Goal: Information Seeking & Learning: Understand process/instructions

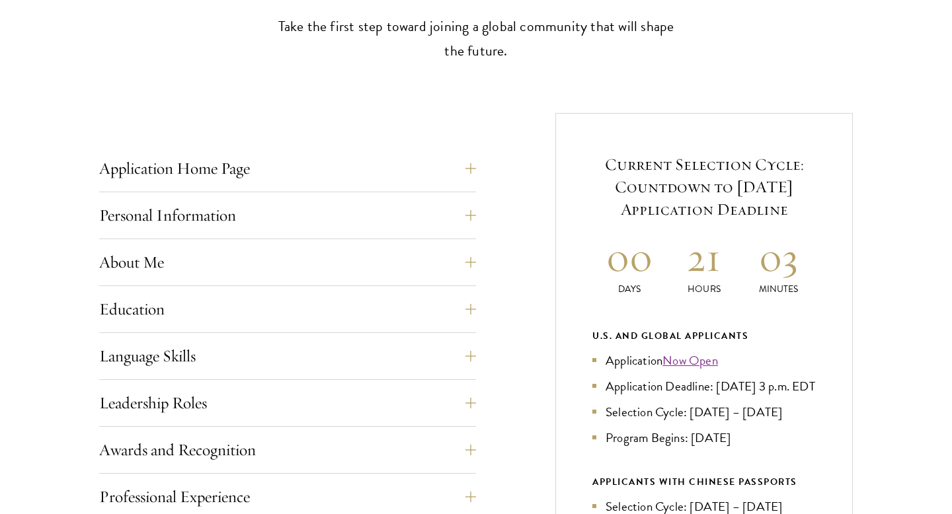
scroll to position [433, 0]
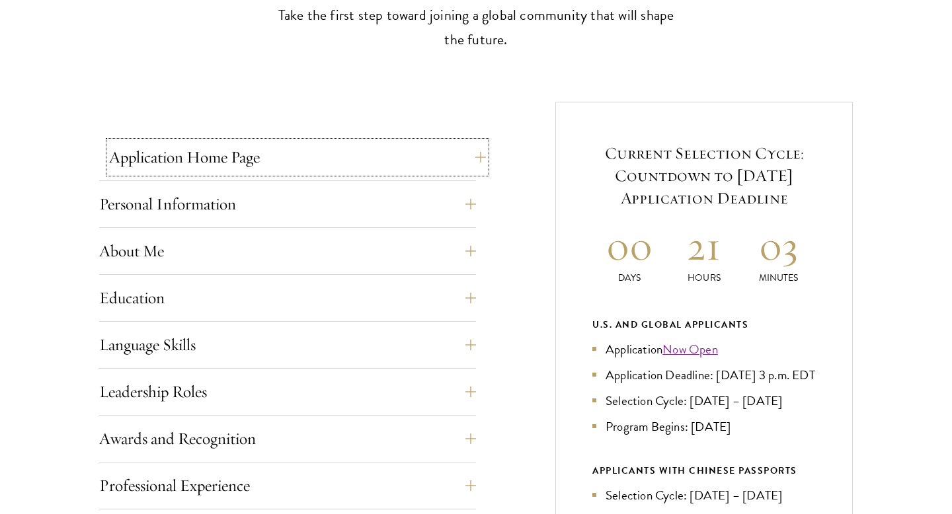
click at [473, 153] on button "Application Home Page" at bounding box center [297, 158] width 377 height 32
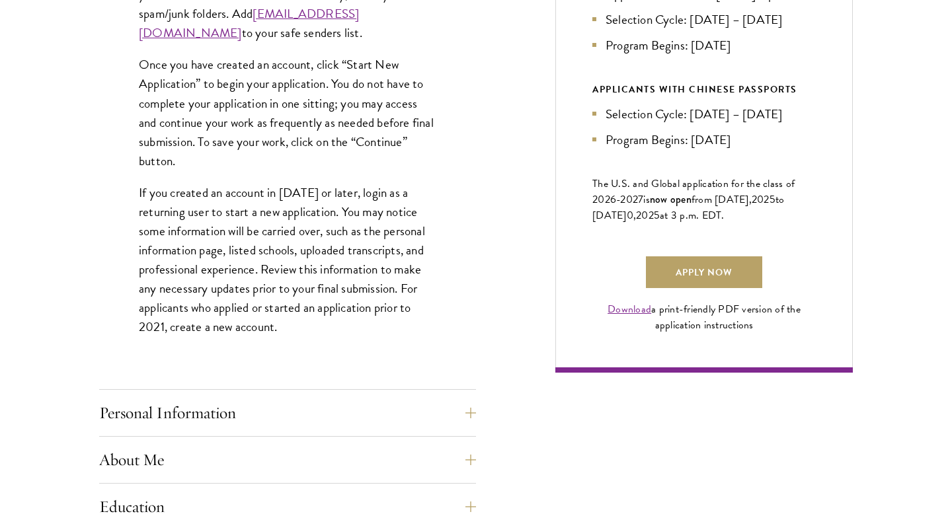
scroll to position [816, 0]
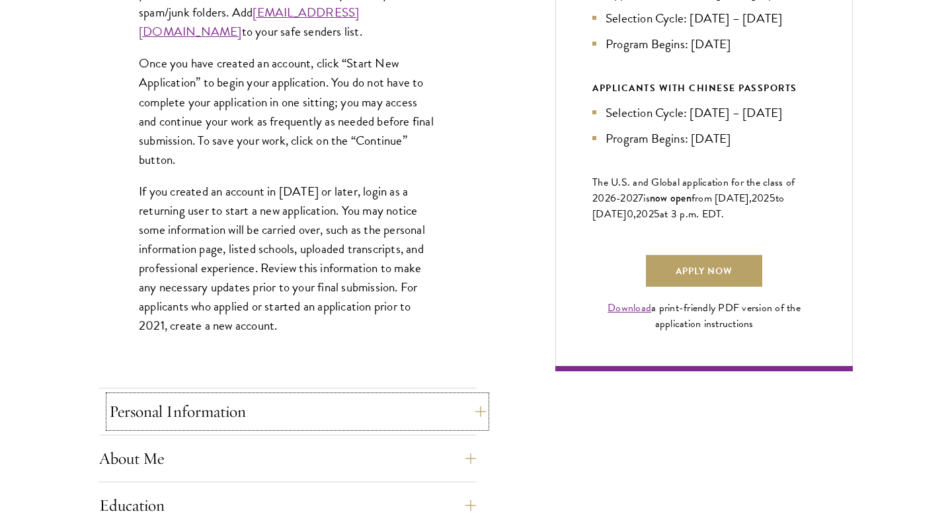
click at [439, 407] on button "Personal Information" at bounding box center [297, 412] width 377 height 32
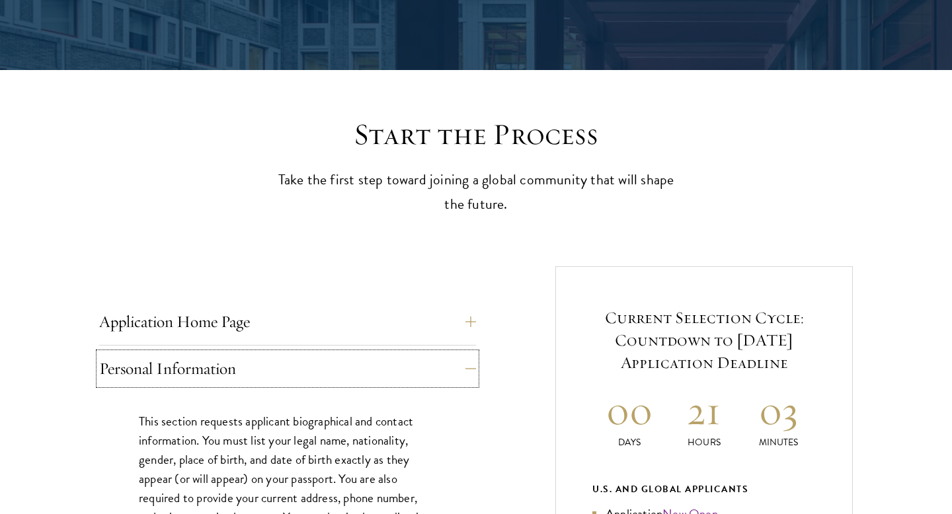
scroll to position [269, 0]
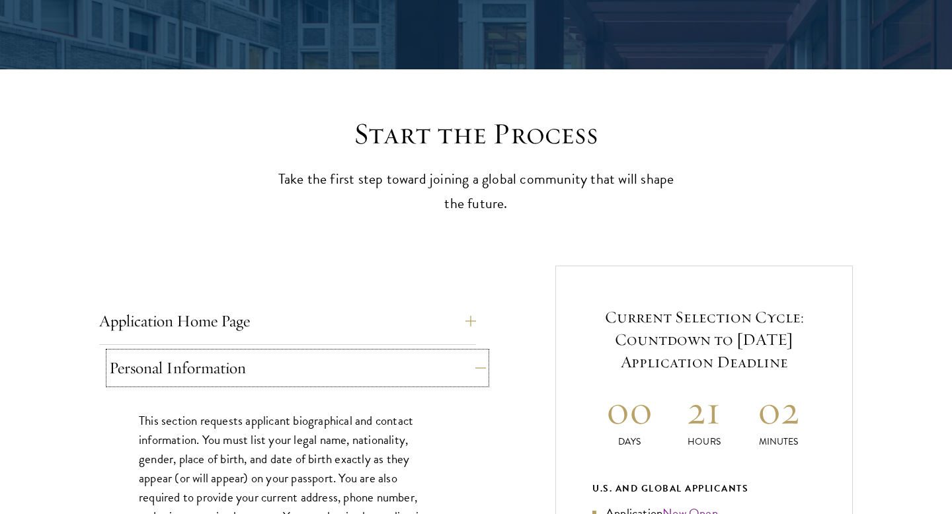
click at [477, 364] on button "Personal Information" at bounding box center [297, 368] width 377 height 32
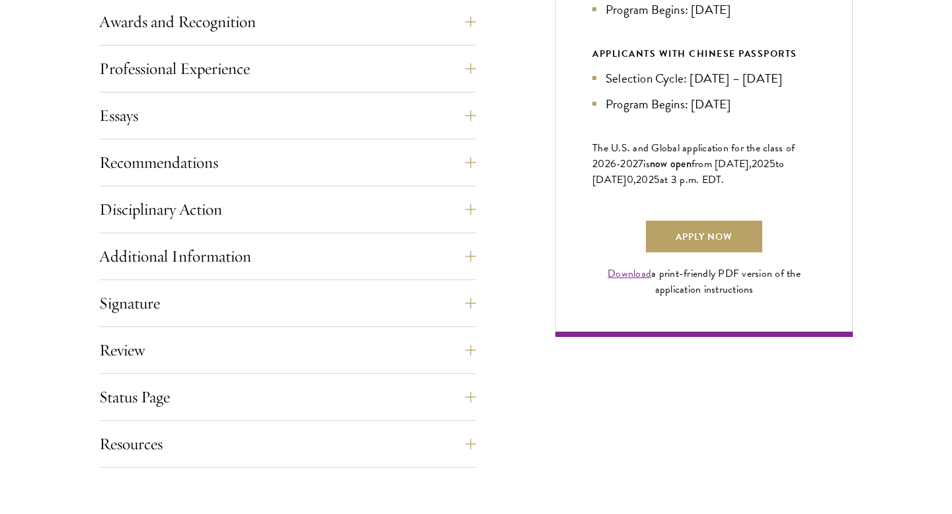
scroll to position [852, 0]
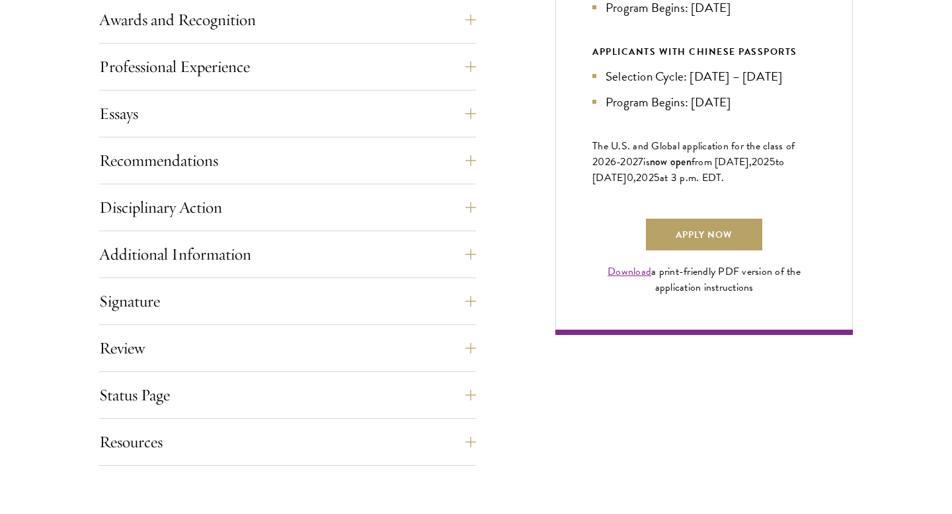
click at [567, 300] on div "Current Selection Cycle: Countdown to September 10, 2025 Application Deadline 0…" at bounding box center [704, 9] width 298 height 653
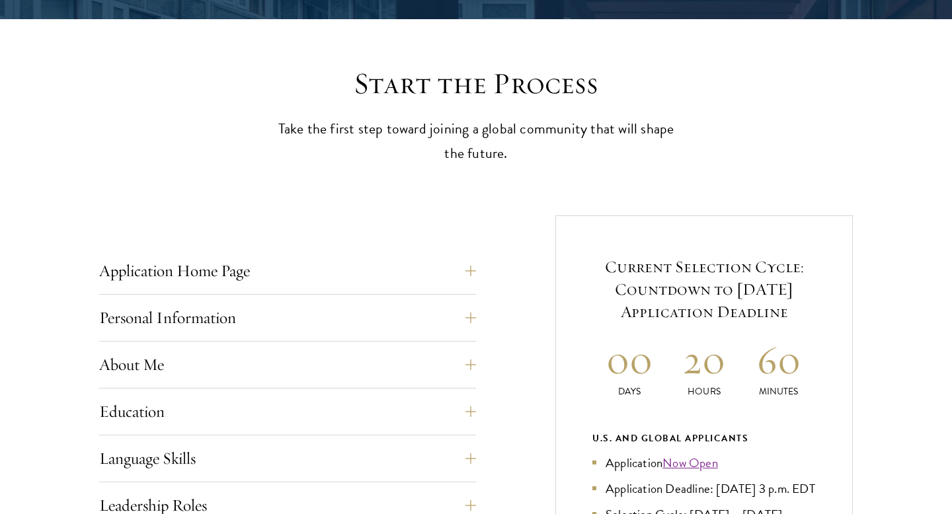
scroll to position [327, 0]
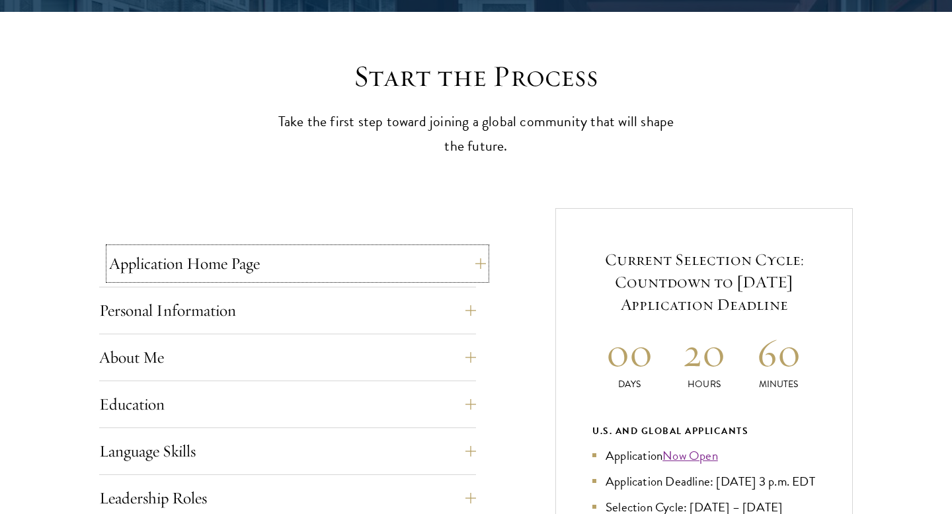
click at [458, 262] on button "Application Home Page" at bounding box center [297, 264] width 377 height 32
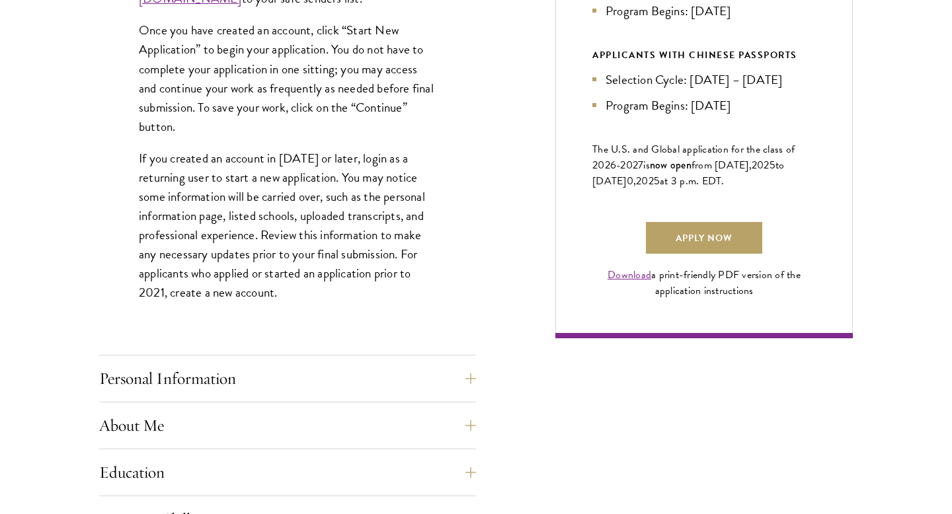
scroll to position [852, 0]
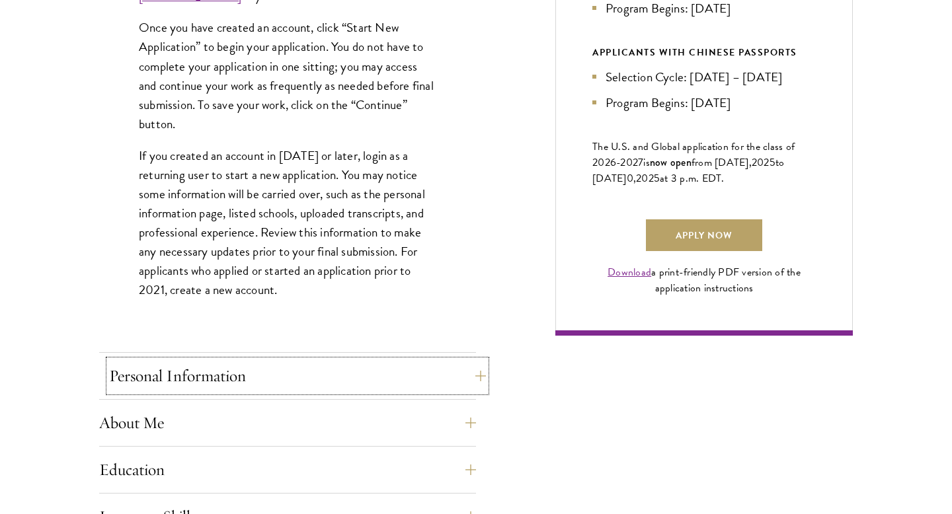
click at [414, 363] on button "Personal Information" at bounding box center [297, 376] width 377 height 32
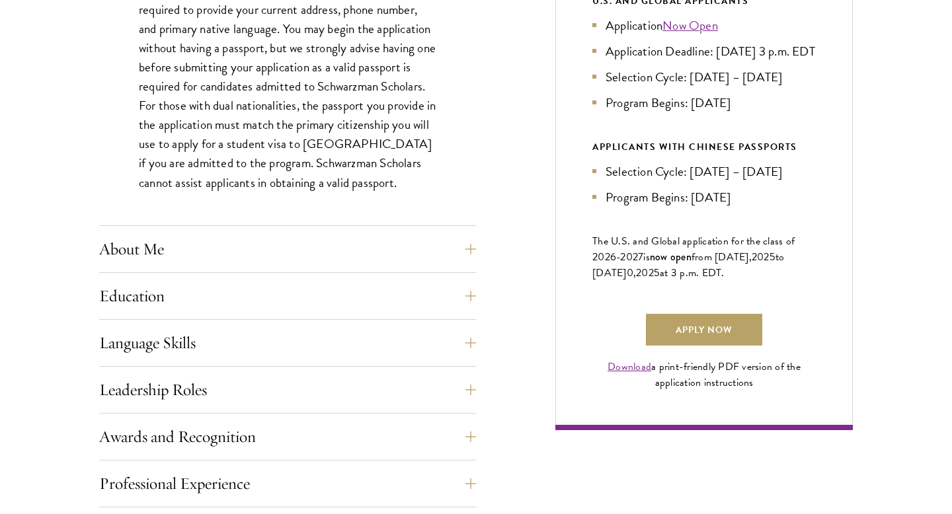
scroll to position [758, 0]
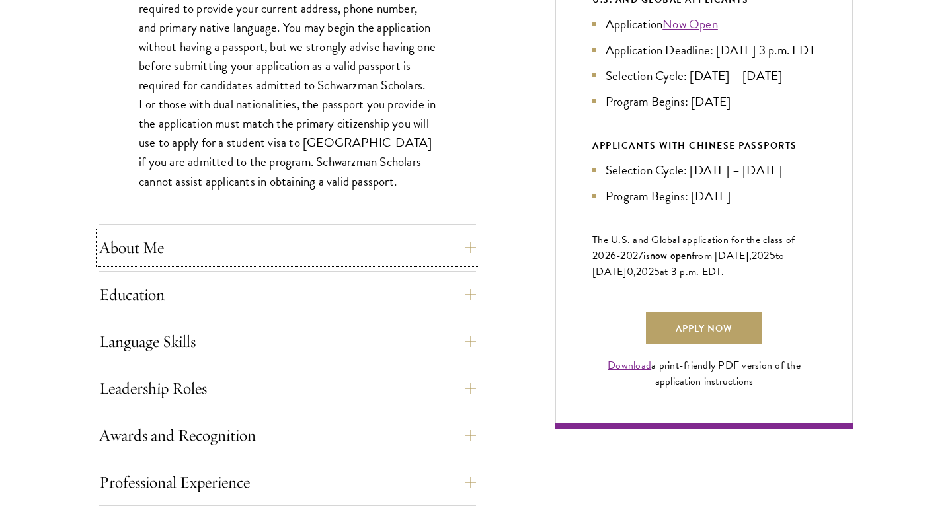
click at [397, 251] on button "About Me" at bounding box center [287, 248] width 377 height 32
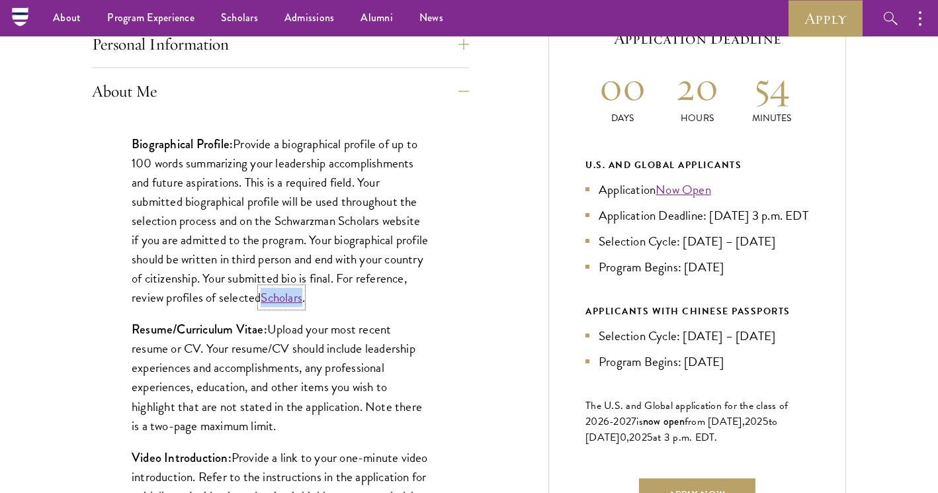
scroll to position [592, 0]
click at [421, 304] on p "Biographical Profile: Provide a biographical profile of up to 100 words summari…" at bounding box center [281, 221] width 298 height 173
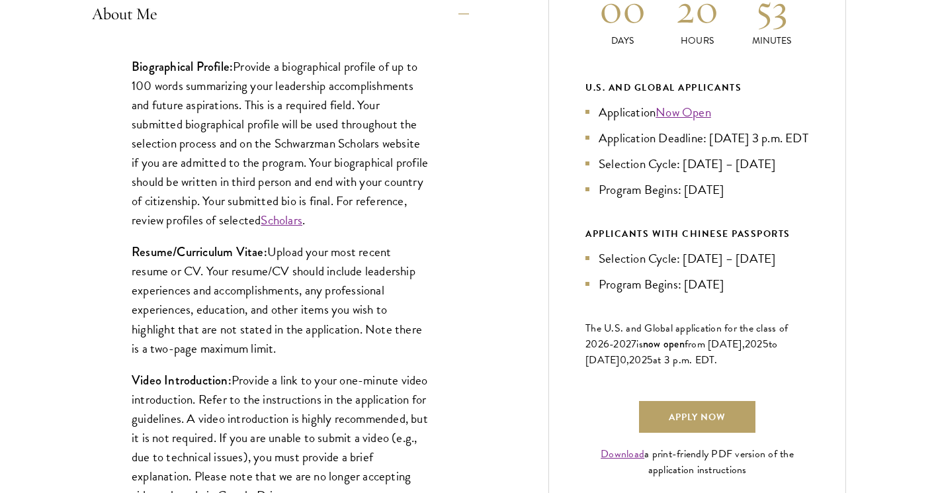
scroll to position [688, 0]
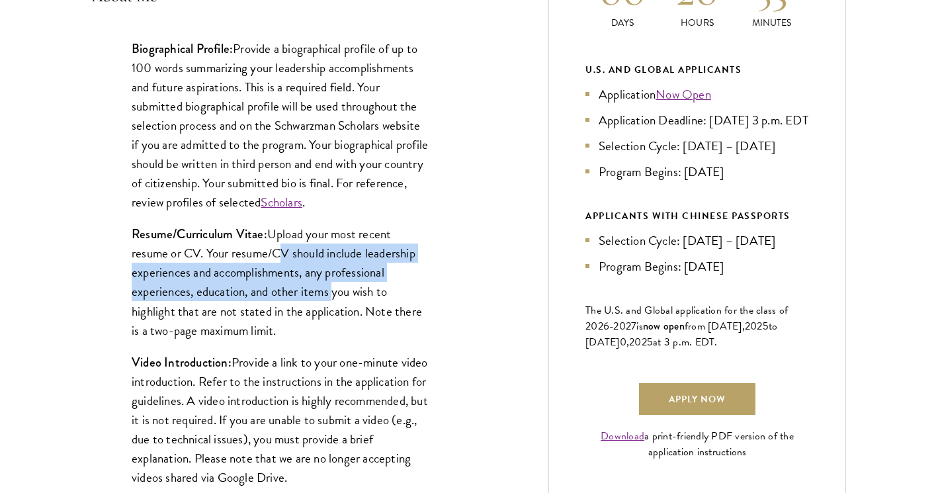
drag, startPoint x: 274, startPoint y: 255, endPoint x: 329, endPoint y: 297, distance: 68.8
click at [329, 297] on p "Resume/Curriculum Vitae: Upload your most recent resume or CV. Your resume/CV s…" at bounding box center [281, 281] width 298 height 115
copy p "CV should include leadership experiences and accomplishments, any professional …"
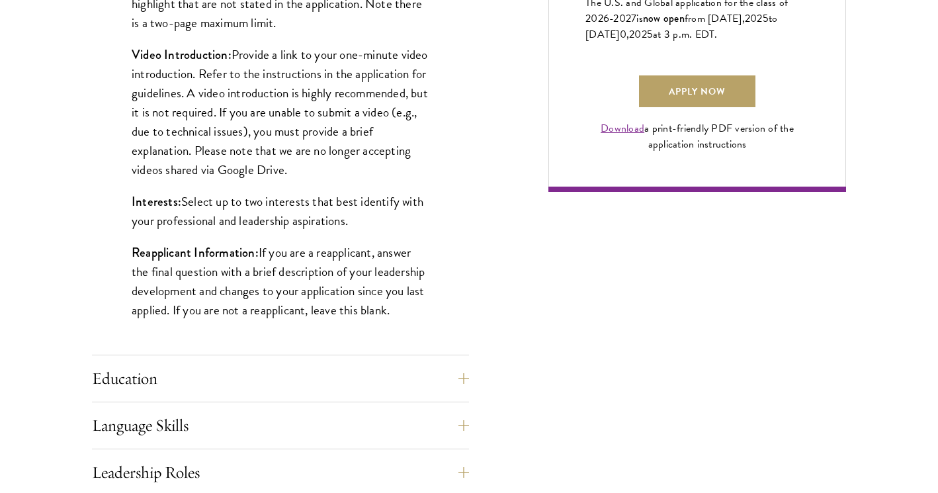
scroll to position [1011, 0]
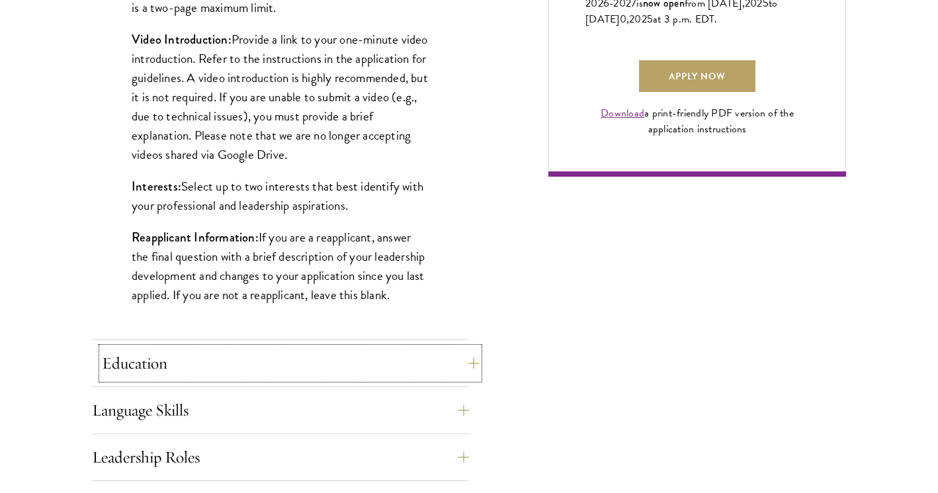
click at [289, 350] on button "Education" at bounding box center [290, 363] width 377 height 32
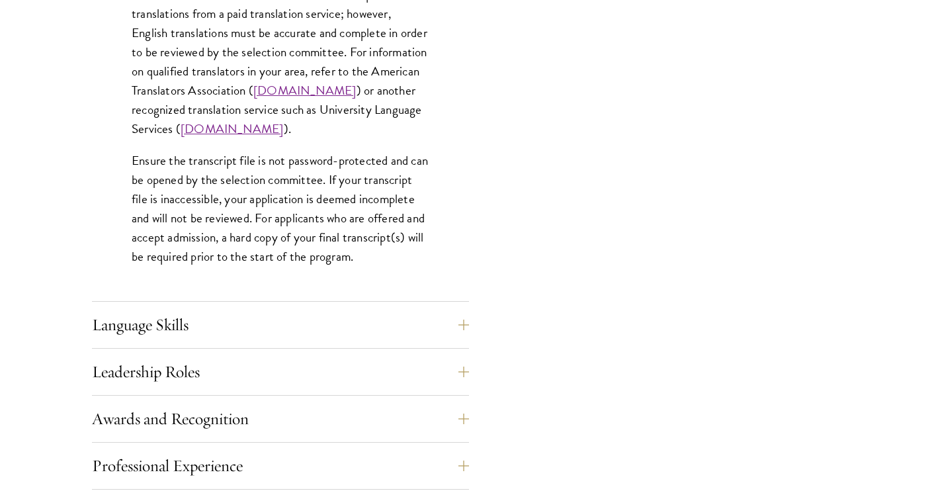
scroll to position [2014, 0]
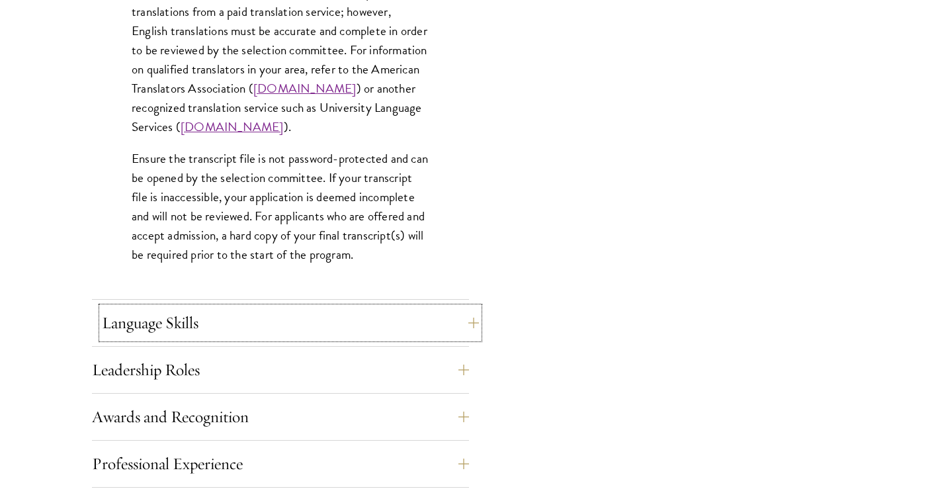
click at [327, 321] on button "Language Skills" at bounding box center [290, 323] width 377 height 32
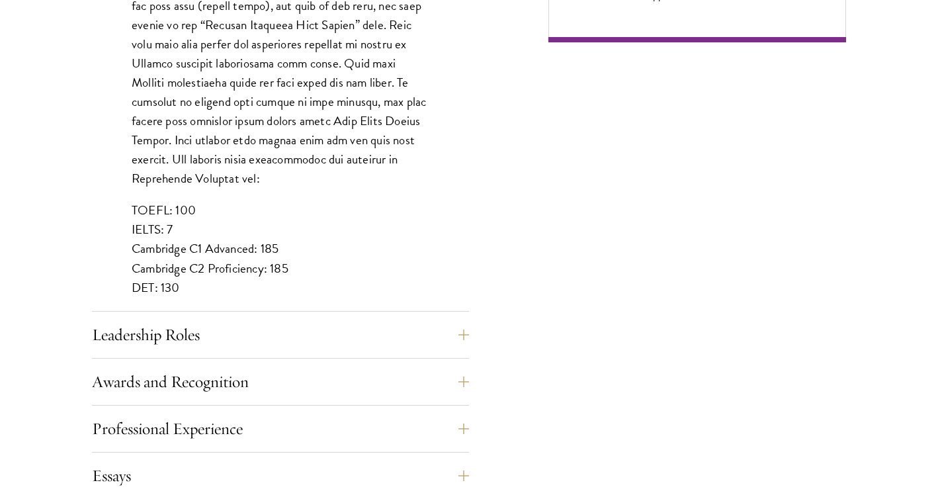
scroll to position [1196, 0]
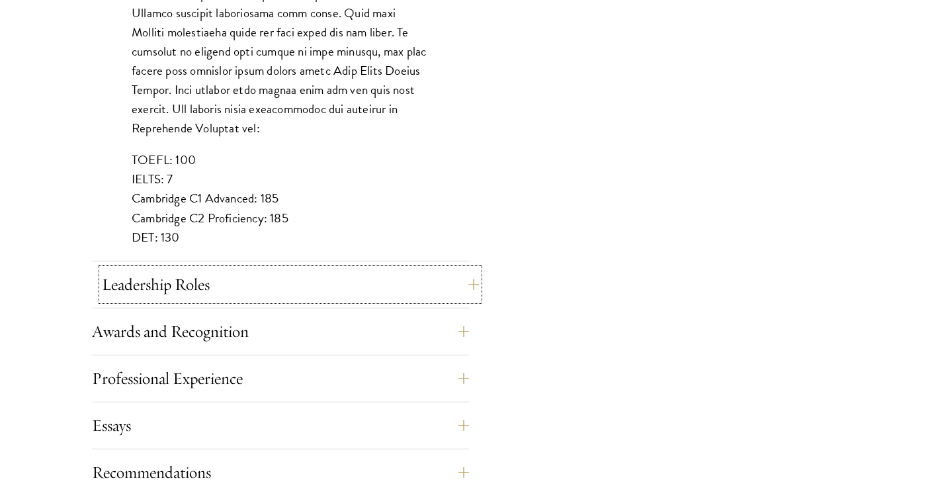
click at [323, 285] on button "Leadership Roles" at bounding box center [290, 284] width 377 height 32
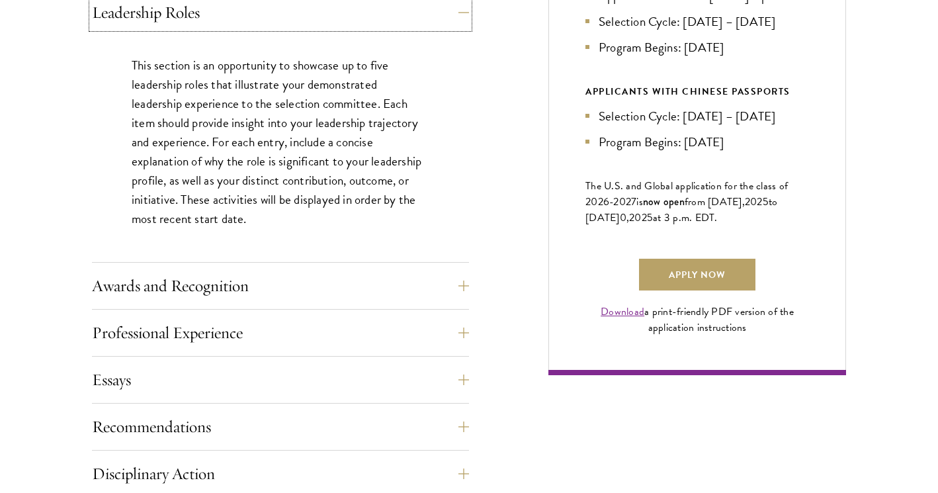
scroll to position [816, 0]
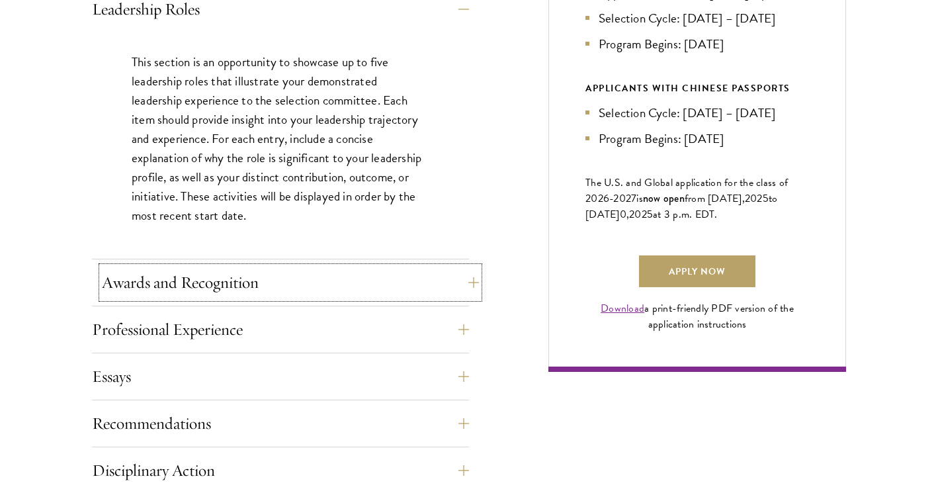
click at [395, 290] on button "Awards and Recognition" at bounding box center [290, 282] width 377 height 32
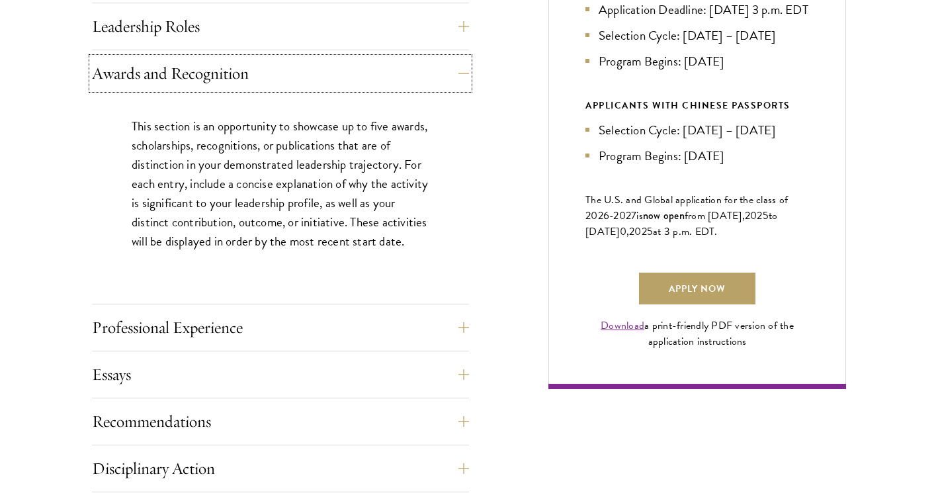
scroll to position [814, 0]
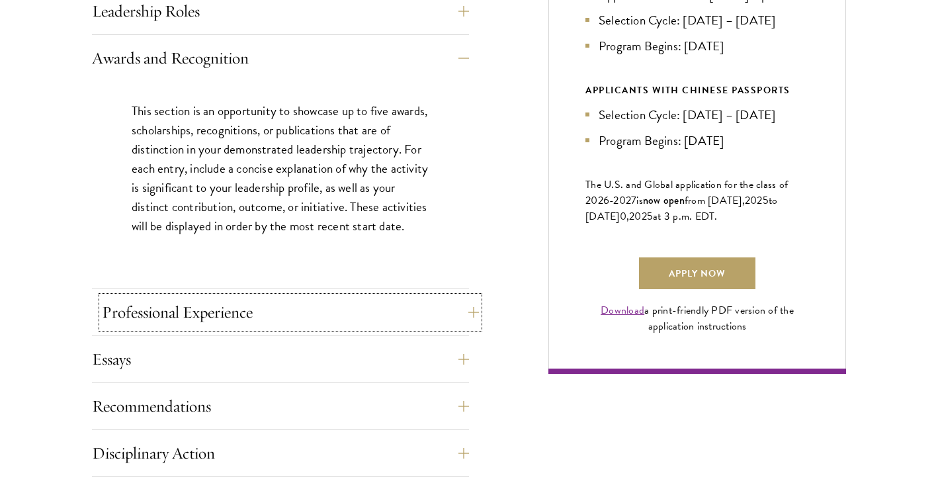
click at [244, 300] on button "Professional Experience" at bounding box center [290, 312] width 377 height 32
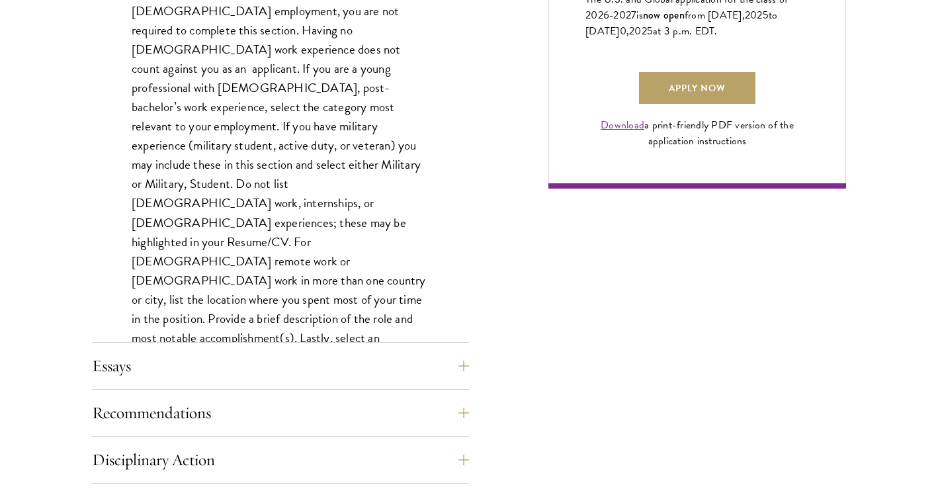
scroll to position [1004, 0]
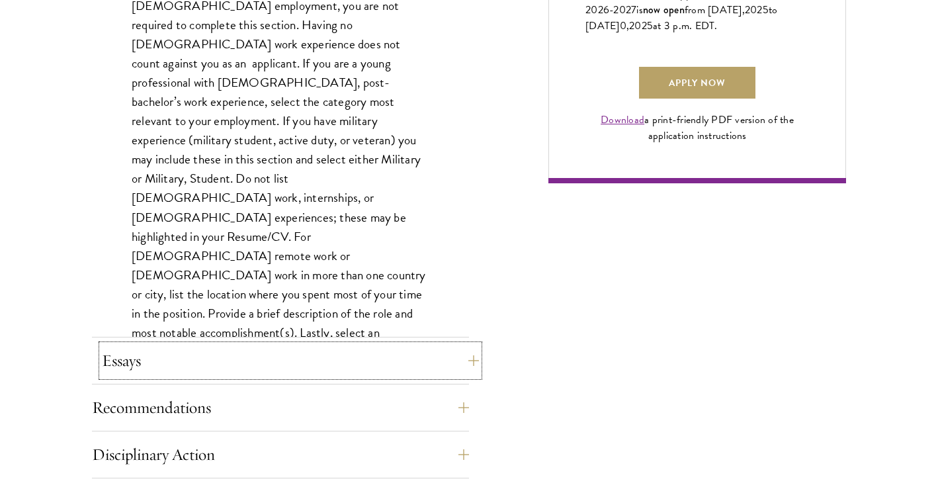
click at [336, 356] on button "Essays" at bounding box center [290, 361] width 377 height 32
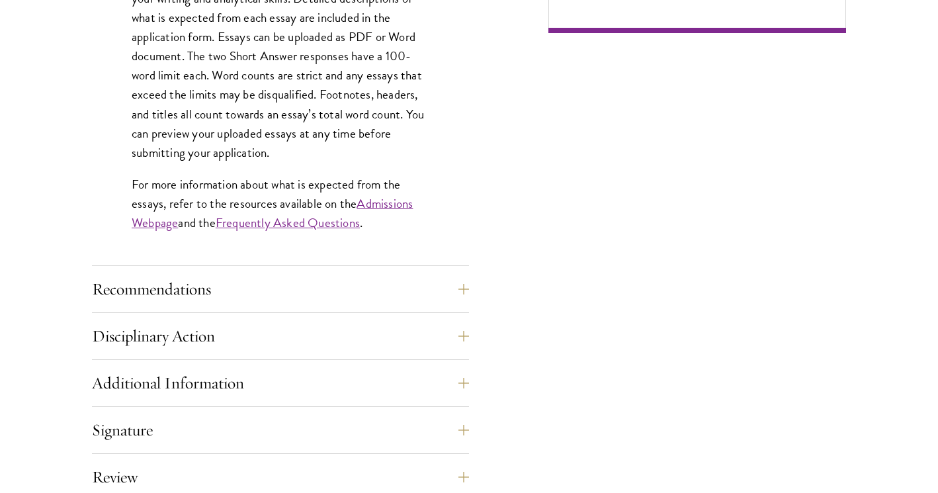
scroll to position [1155, 0]
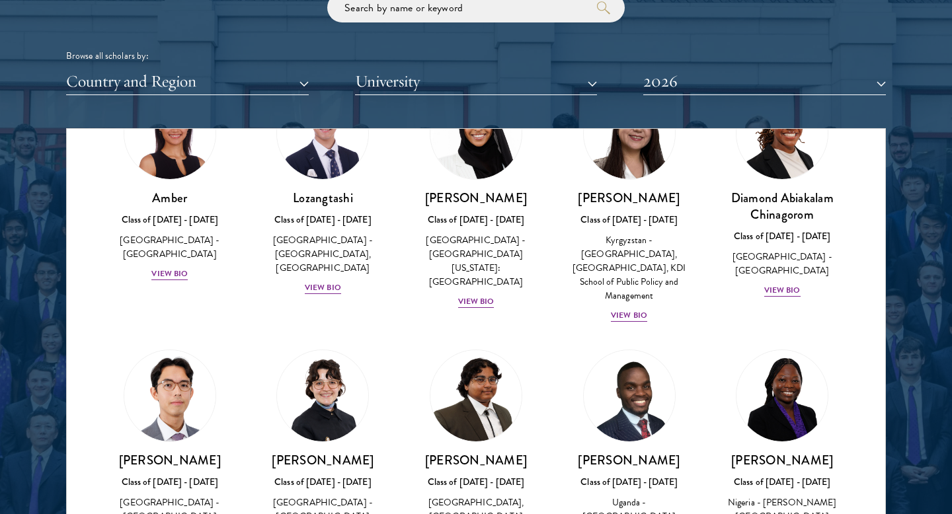
scroll to position [99, 0]
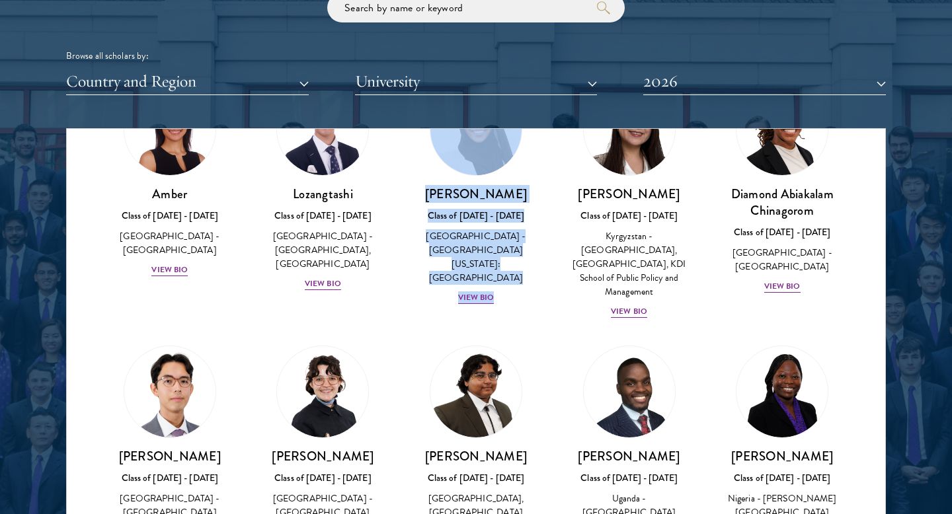
click at [510, 333] on div "Ariana Ahmed Class of 2025 - 2026 United States of America - Hunter College, Th…" at bounding box center [475, 450] width 153 height 235
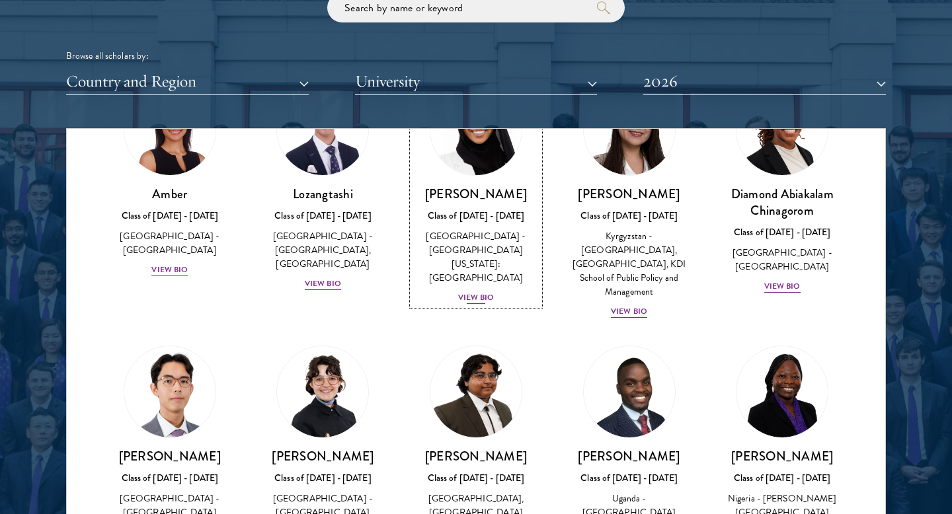
click at [484, 292] on div "View Bio" at bounding box center [476, 298] width 36 height 13
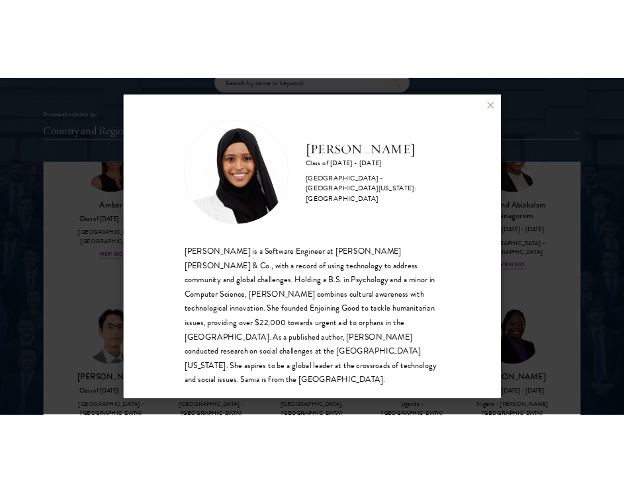
scroll to position [1, 0]
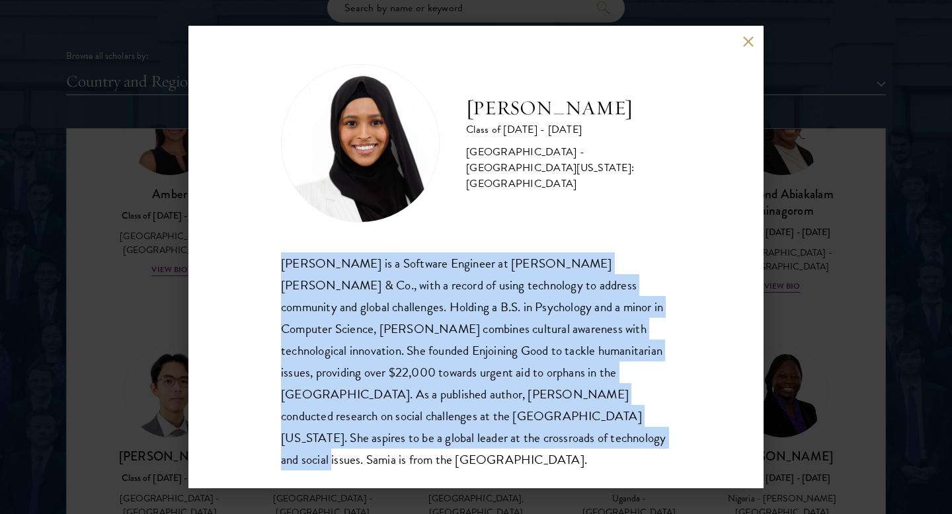
drag, startPoint x: 377, startPoint y: 439, endPoint x: 280, endPoint y: 270, distance: 194.9
click at [281, 270] on div "Samia Abdi is a Software Engineer at JP Morgan Chase & Co., with a record of us…" at bounding box center [476, 362] width 390 height 218
copy div "Samia Abdi is a Software Engineer at JP Morgan Chase & Co., with a record of us…"
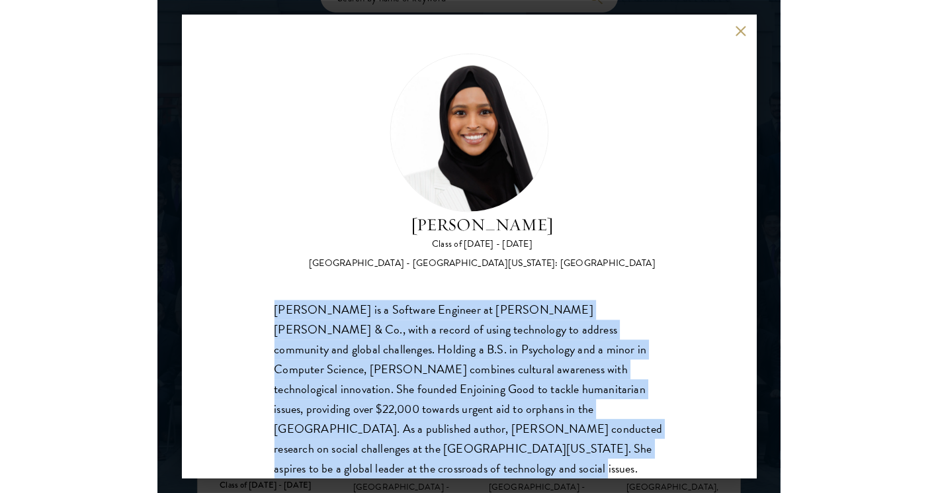
scroll to position [1641, 0]
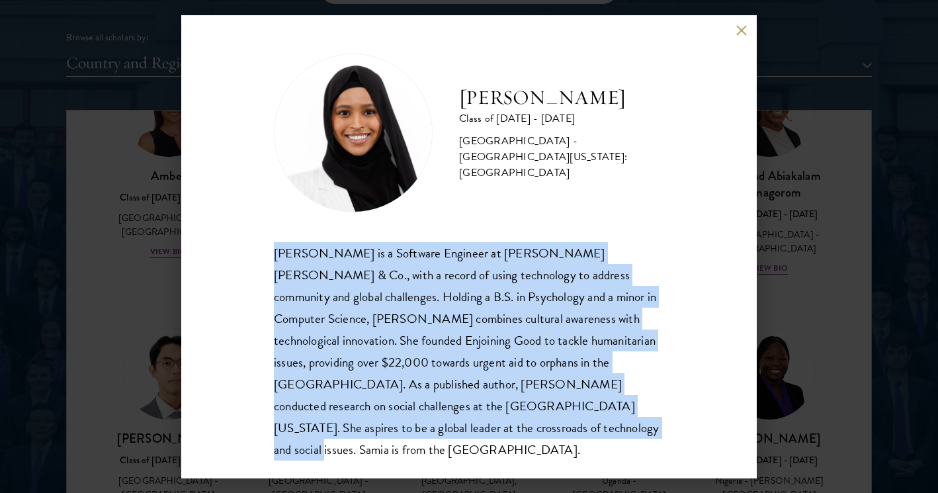
click at [152, 276] on div "Samia Abdi Class of 2025 - 2026 United States of America - University of Minnes…" at bounding box center [469, 246] width 938 height 493
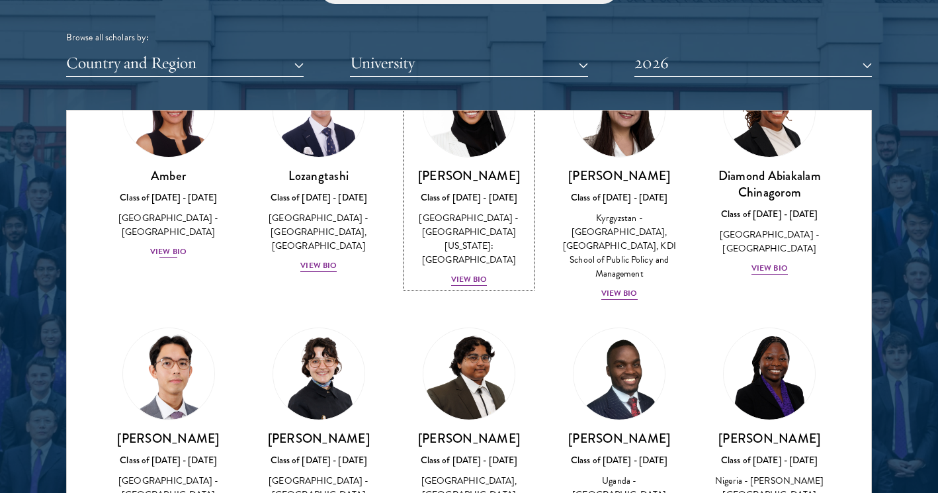
scroll to position [54, 0]
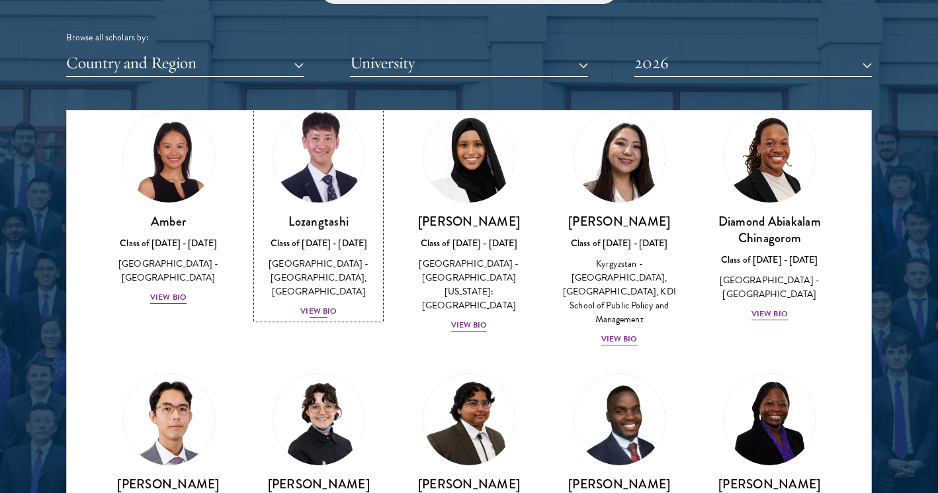
click at [319, 305] on div "View Bio" at bounding box center [318, 311] width 36 height 13
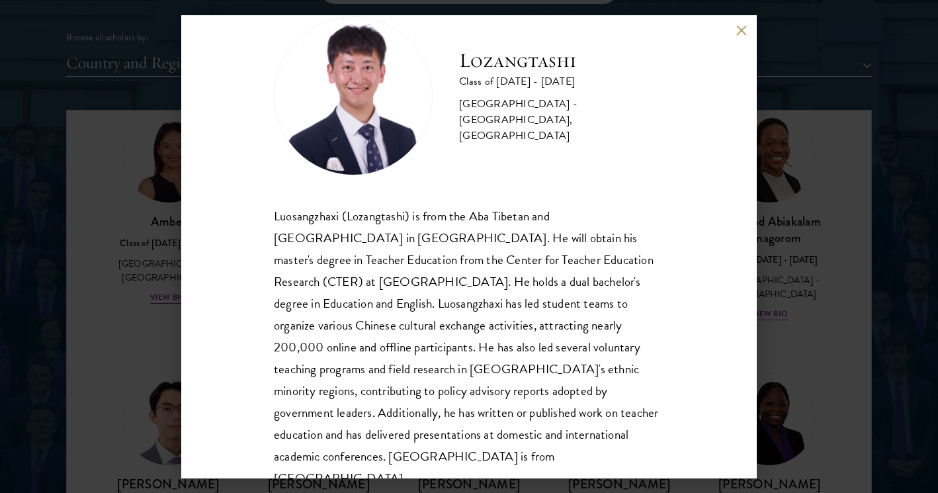
scroll to position [45, 0]
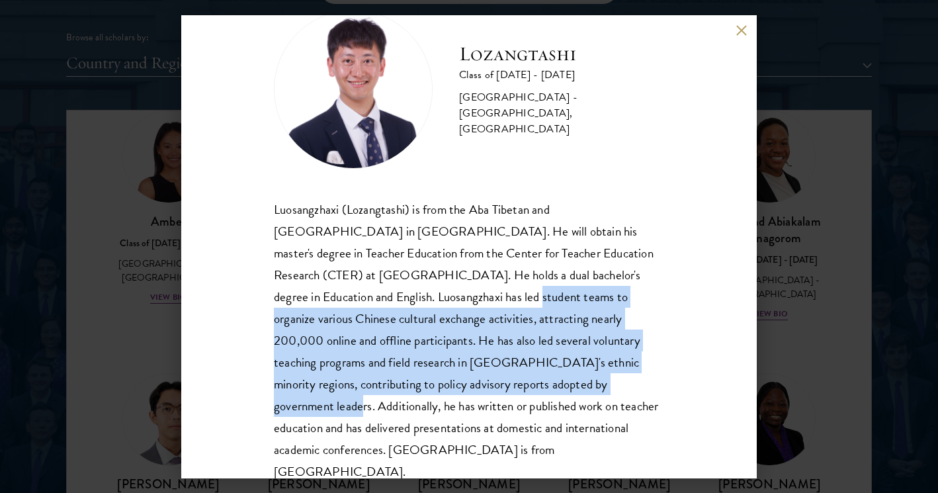
drag, startPoint x: 345, startPoint y: 296, endPoint x: 436, endPoint y: 380, distance: 124.1
click at [436, 380] on div "Luosangzhaxi (Lozangtashi) is from the Aba Tibetan and Qiang Autonomous Prefect…" at bounding box center [469, 340] width 390 height 284
copy div "has led student teams to organize various Chinese cultural exchange activities,…"
click at [742, 30] on button at bounding box center [740, 30] width 11 height 11
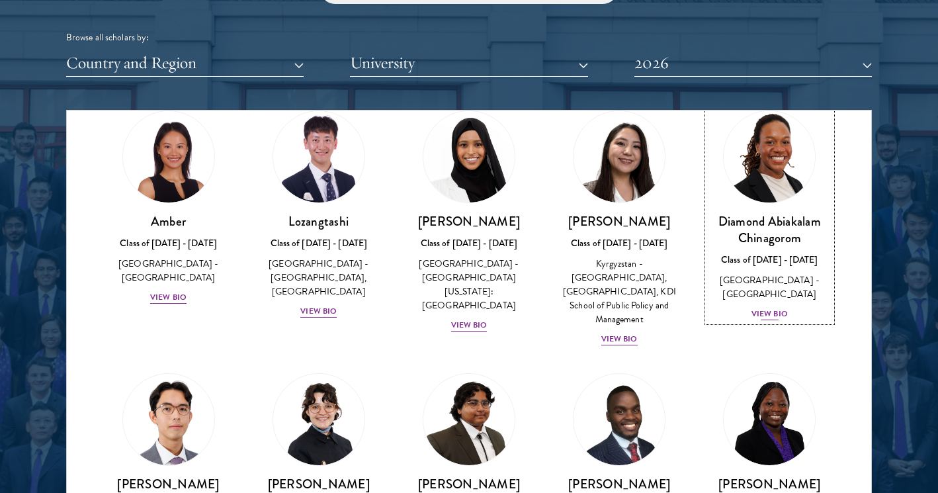
click at [765, 307] on div "View Bio" at bounding box center [769, 313] width 36 height 13
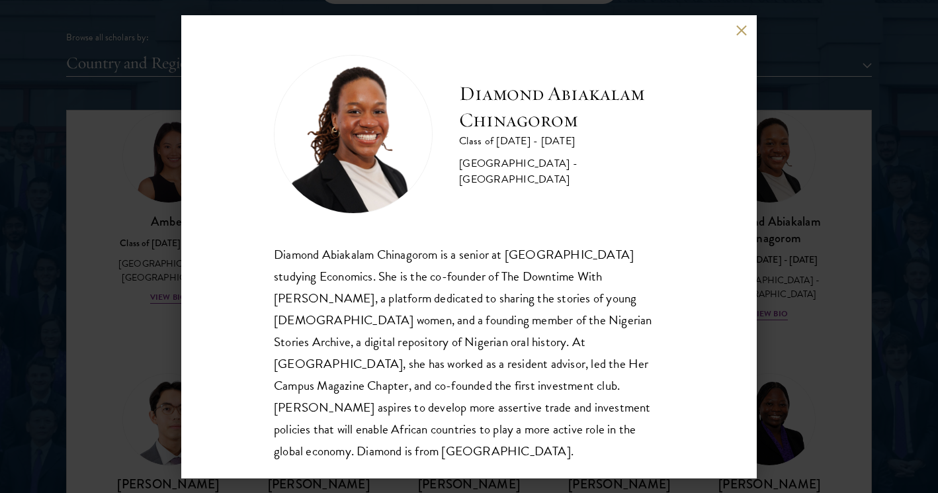
scroll to position [1, 0]
click at [741, 28] on button at bounding box center [740, 30] width 11 height 11
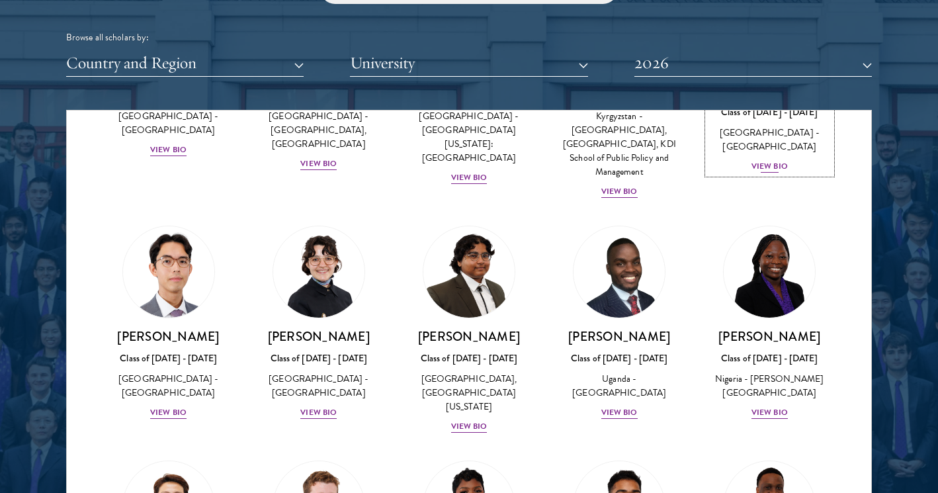
scroll to position [234, 0]
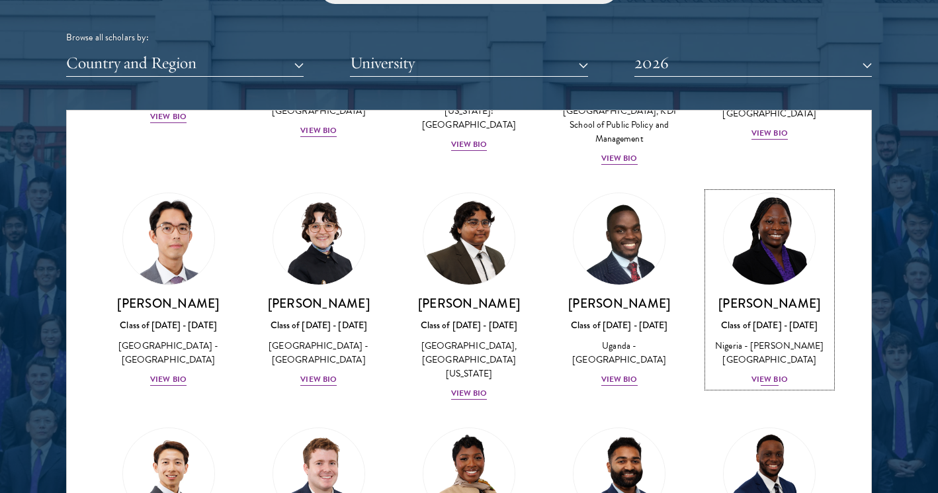
click at [770, 379] on div "View Bio" at bounding box center [769, 379] width 36 height 13
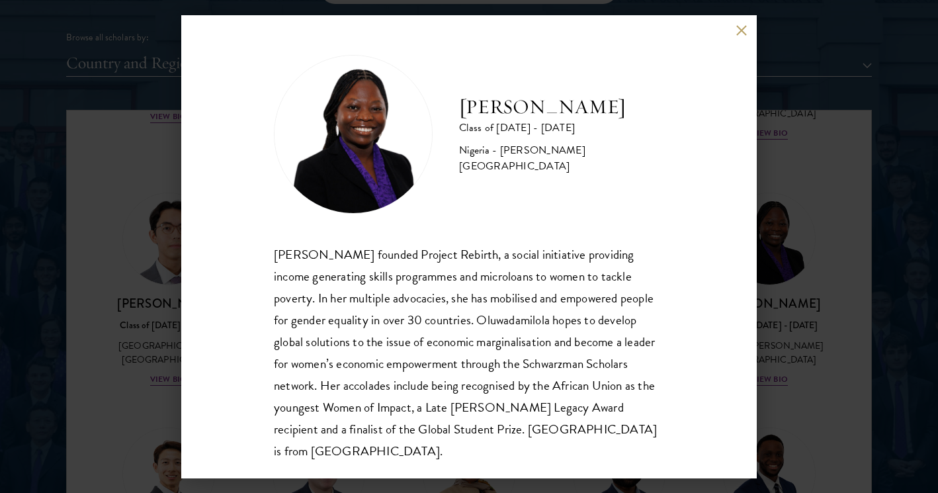
scroll to position [1, 0]
click at [737, 29] on button at bounding box center [740, 30] width 11 height 11
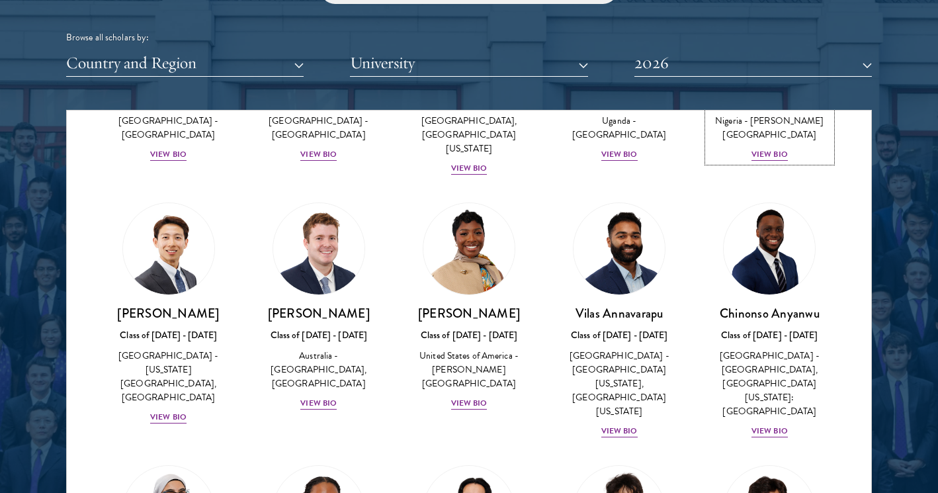
scroll to position [460, 0]
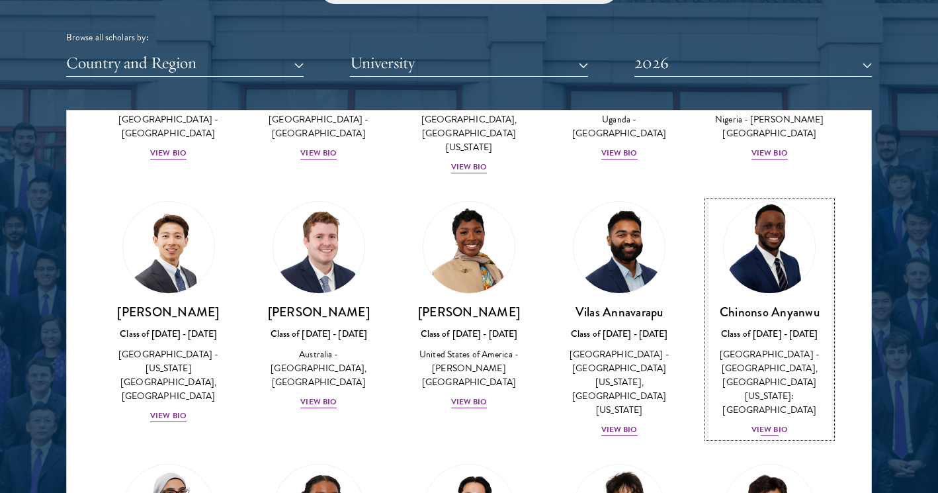
click at [747, 393] on div "Chinonso Anyanwu Class of 2025 - 2026 United States of America - Rutgers, The S…" at bounding box center [770, 371] width 124 height 134
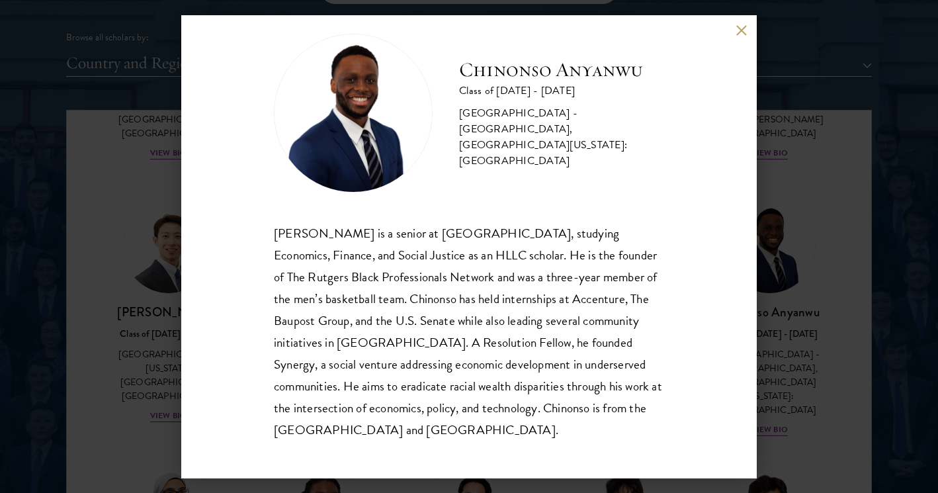
scroll to position [23, 0]
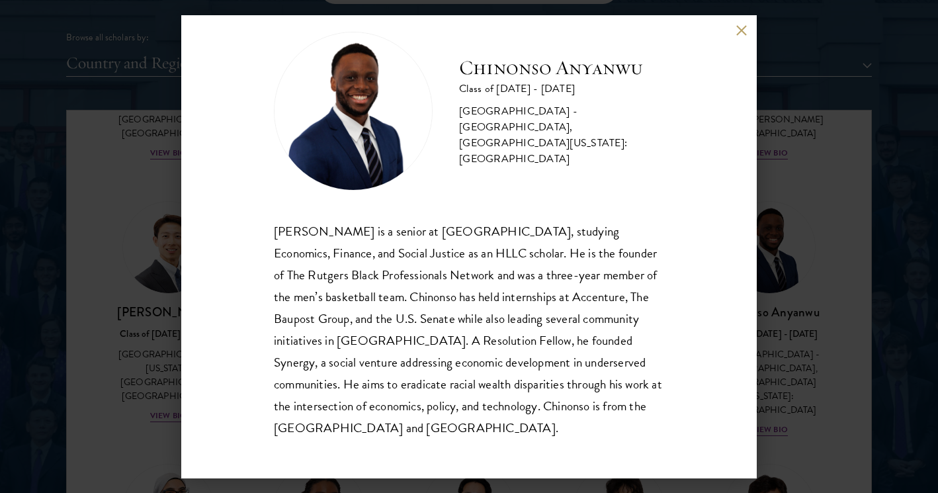
click at [738, 26] on button at bounding box center [740, 30] width 11 height 11
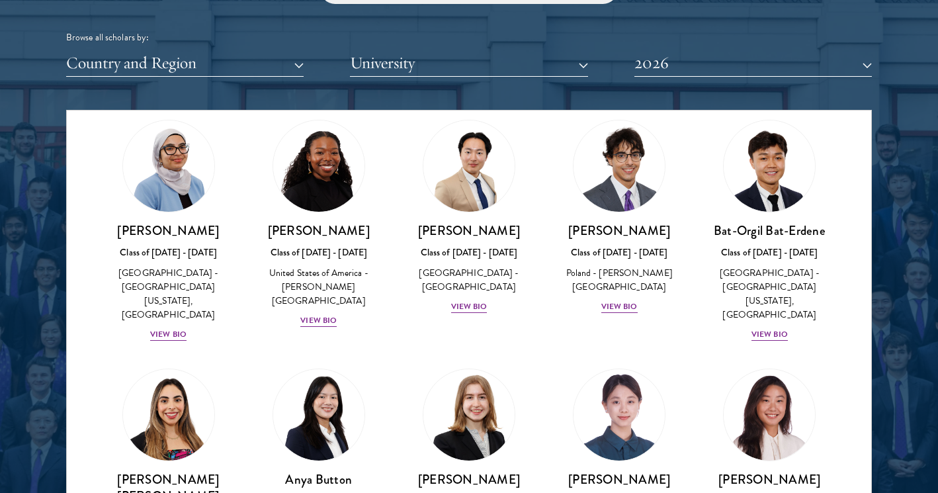
scroll to position [800, 0]
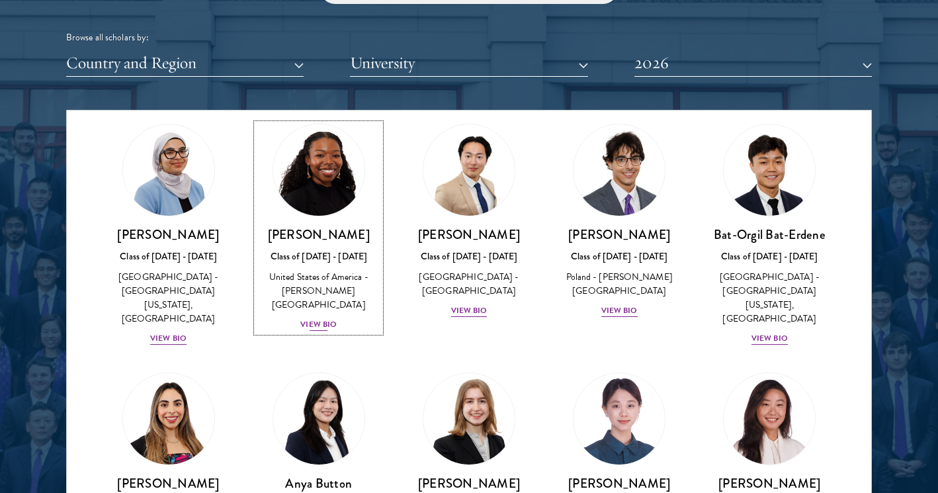
click at [315, 318] on div "View Bio" at bounding box center [318, 324] width 36 height 13
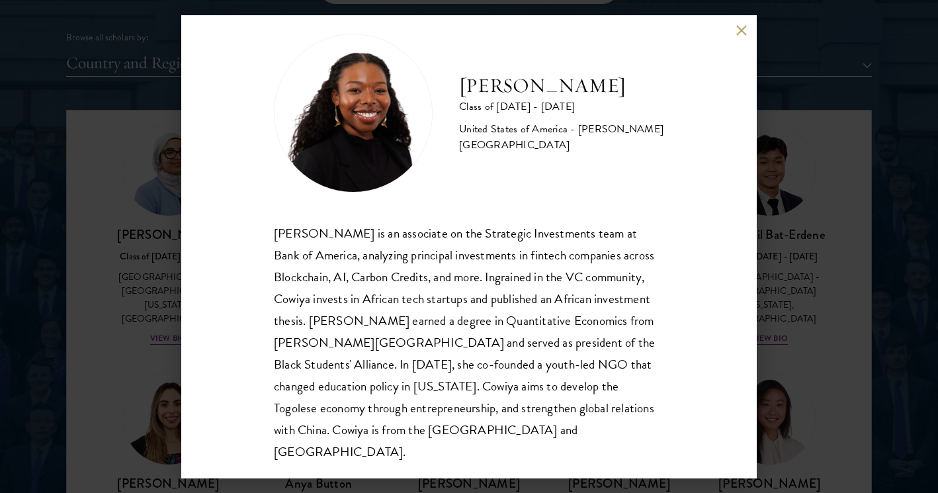
scroll to position [23, 0]
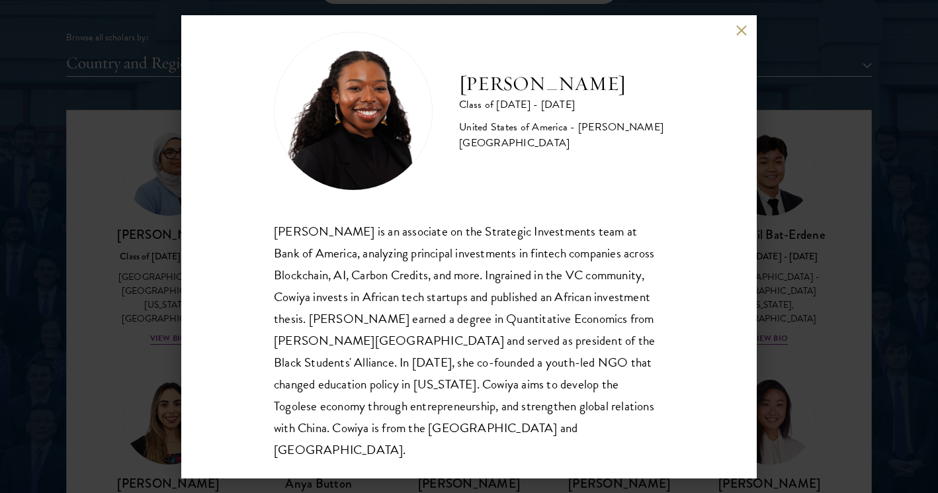
click at [738, 25] on button at bounding box center [740, 30] width 11 height 11
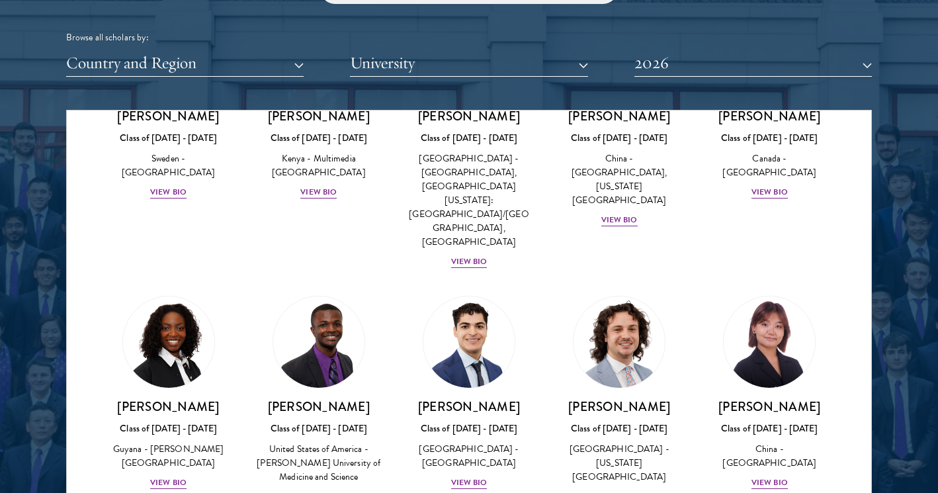
scroll to position [2187, 0]
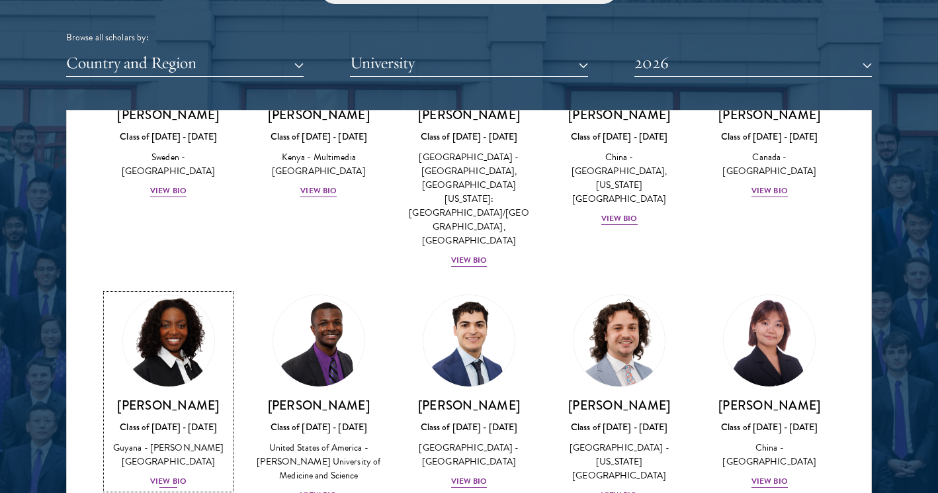
click at [176, 397] on div "Moriah Hamilton Class of 2025 - 2026 Guyana - Howard University View Bio" at bounding box center [168, 443] width 124 height 92
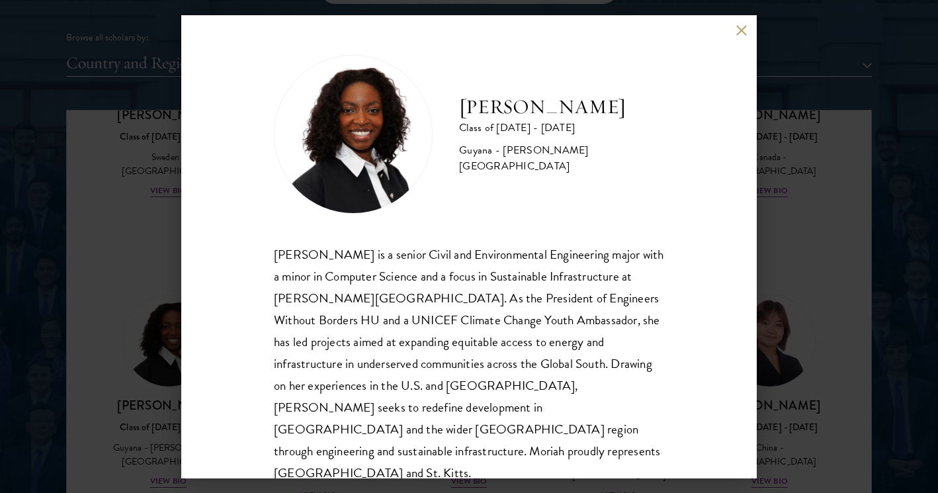
scroll to position [1, 0]
click at [742, 34] on button at bounding box center [740, 30] width 11 height 11
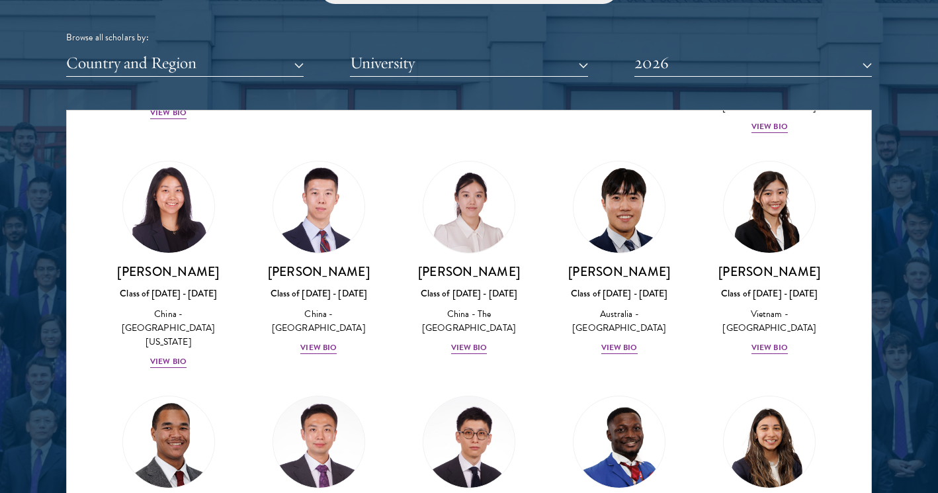
scroll to position [3816, 0]
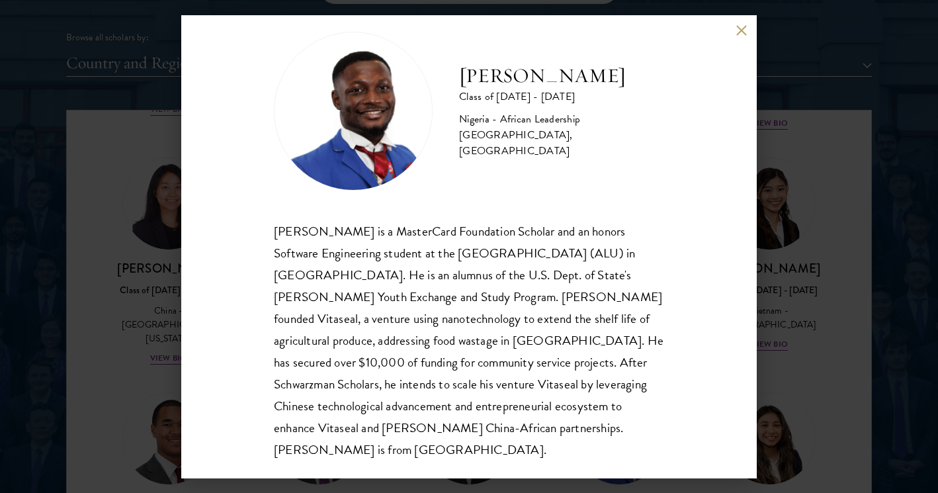
scroll to position [23, 0]
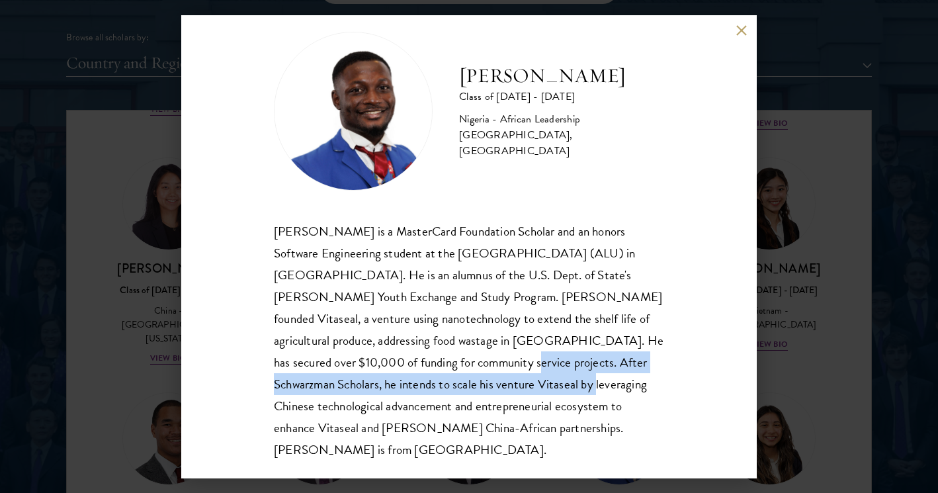
drag, startPoint x: 321, startPoint y: 362, endPoint x: 376, endPoint y: 377, distance: 56.1
click at [376, 377] on div "Jesse Maikarfi is a MasterCard Foundation Scholar and an honors Software Engine…" at bounding box center [469, 340] width 390 height 241
click at [309, 338] on div "Jesse Maikarfi is a MasterCard Foundation Scholar and an honors Software Engine…" at bounding box center [469, 340] width 390 height 241
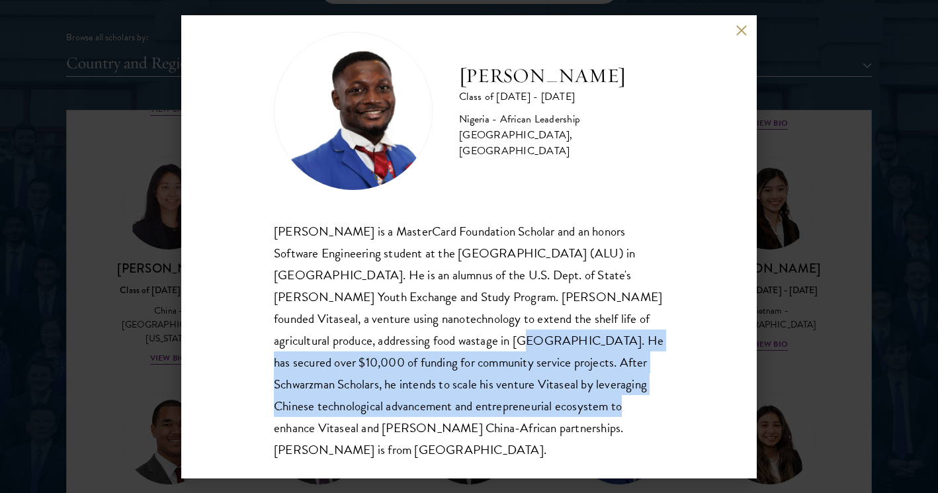
drag, startPoint x: 313, startPoint y: 339, endPoint x: 428, endPoint y: 409, distance: 134.7
click at [428, 409] on div "Jesse Maikarfi is a MasterCard Foundation Scholar and an honors Software Engine…" at bounding box center [469, 340] width 390 height 241
copy div "He has secured over $10,000 of funding for community service projects. After Sc…"
click at [794, 411] on div "Jesse Maikarfi Class of 2025 - 2026 Nigeria - African Leadership University, Rw…" at bounding box center [469, 246] width 938 height 493
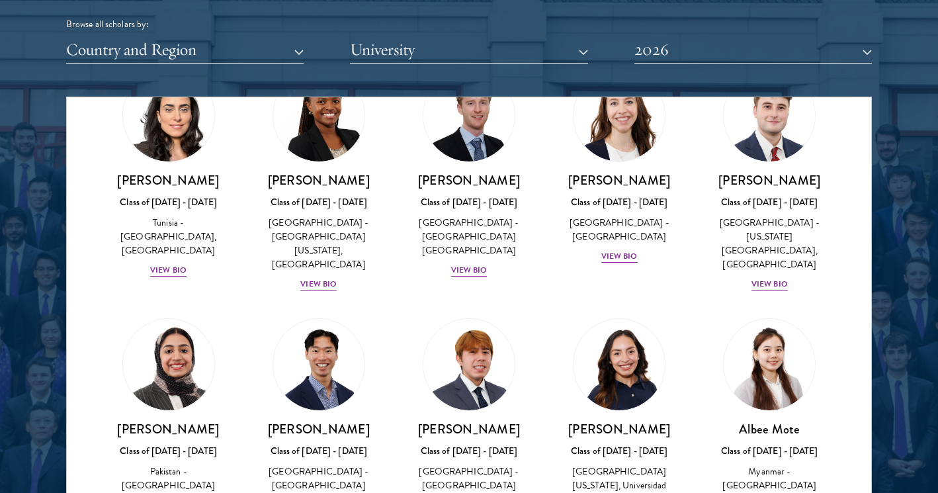
scroll to position [4411, 0]
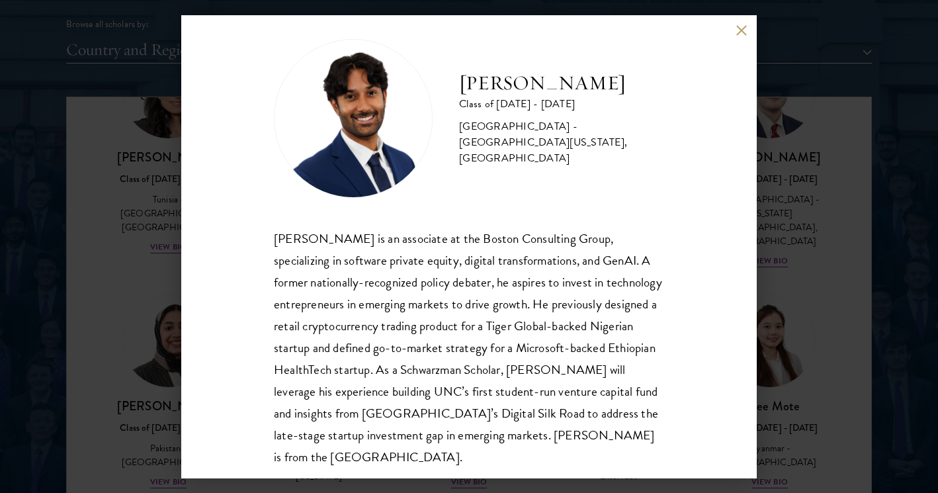
scroll to position [23, 0]
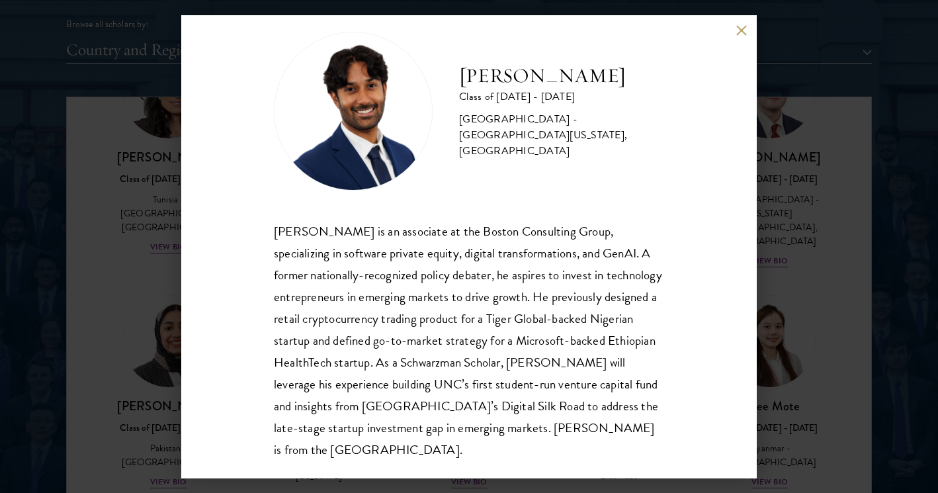
click at [807, 313] on div "Sanjeev Musuvathy Class of 2025 - 2026 United States of America - University of…" at bounding box center [469, 246] width 938 height 493
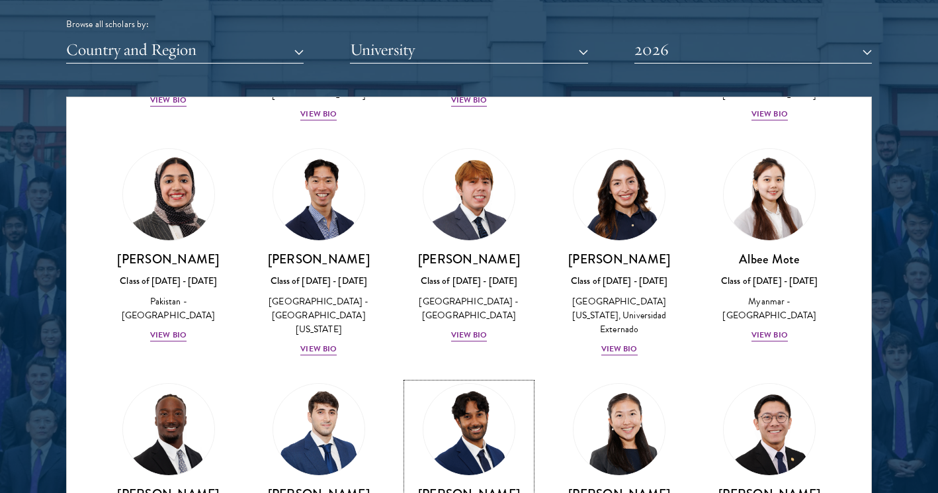
scroll to position [4562, 0]
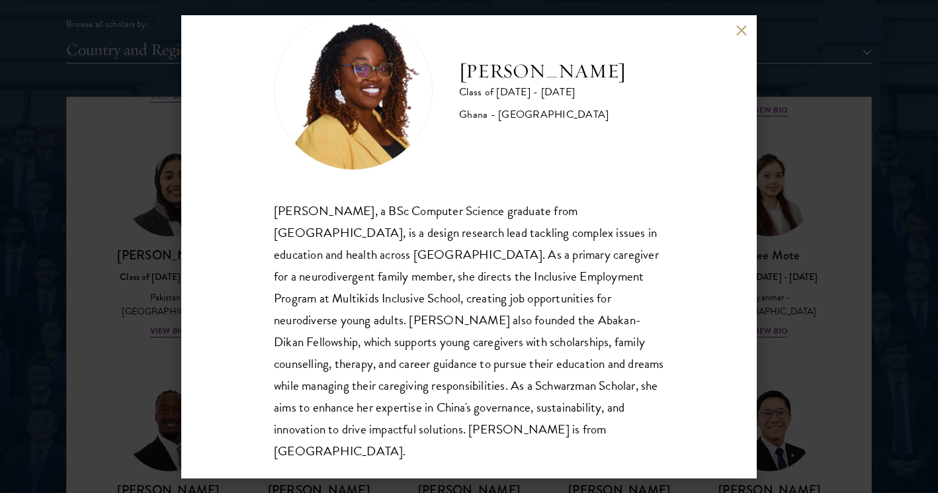
scroll to position [45, 0]
click at [747, 26] on div "Sasha Ofori Class of 2025 - 2026 Ghana - Ashesi University Sasha Ofori, a BSc C…" at bounding box center [468, 246] width 575 height 463
click at [741, 28] on button at bounding box center [740, 30] width 11 height 11
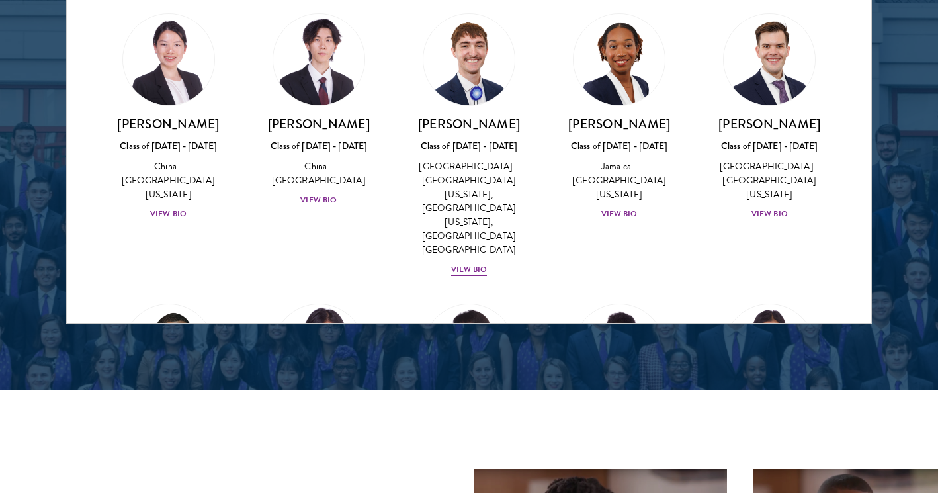
scroll to position [1856, 0]
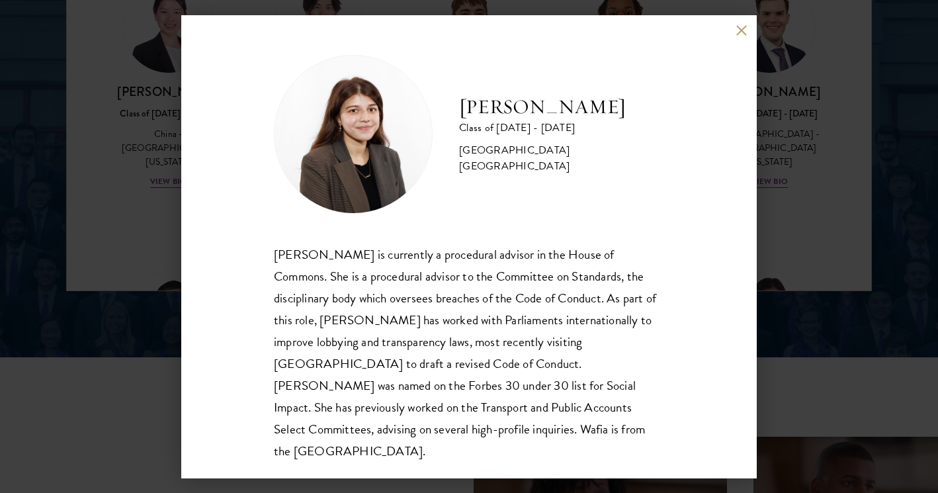
scroll to position [1, 0]
click at [786, 315] on div "Wafia Zia Class of 2025 - 2026 United Kingdom - University College London Wafia…" at bounding box center [469, 246] width 938 height 493
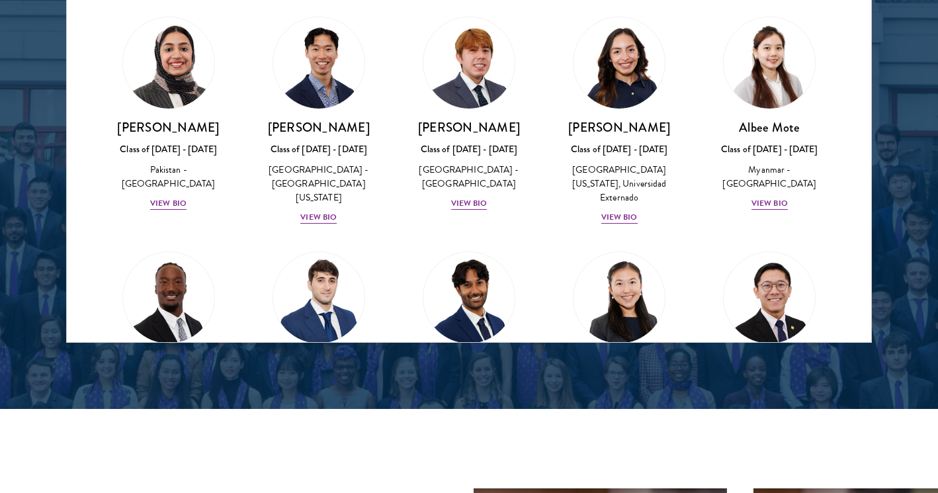
scroll to position [6501, 0]
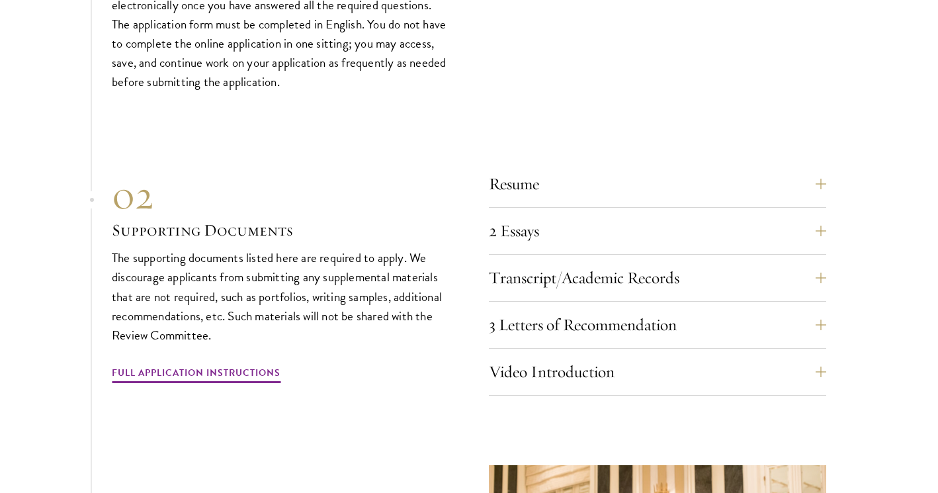
scroll to position [4288, 0]
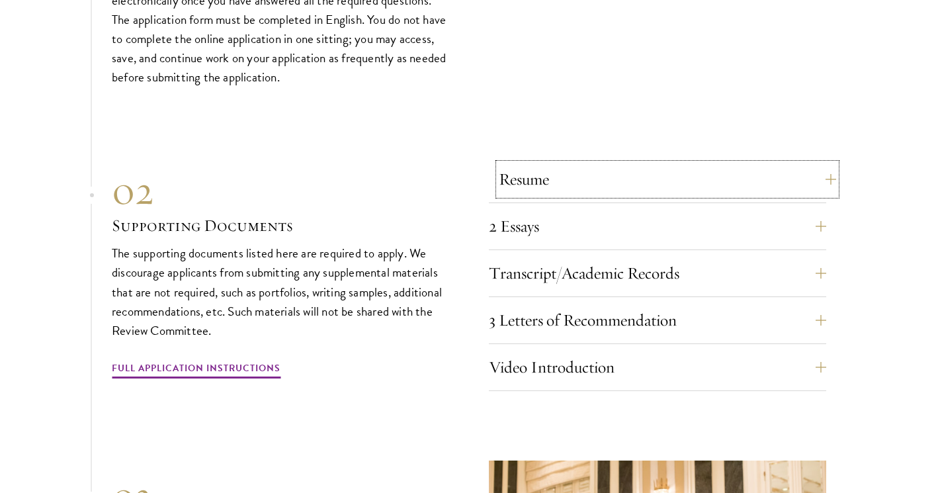
click at [571, 174] on button "Resume" at bounding box center [667, 179] width 337 height 32
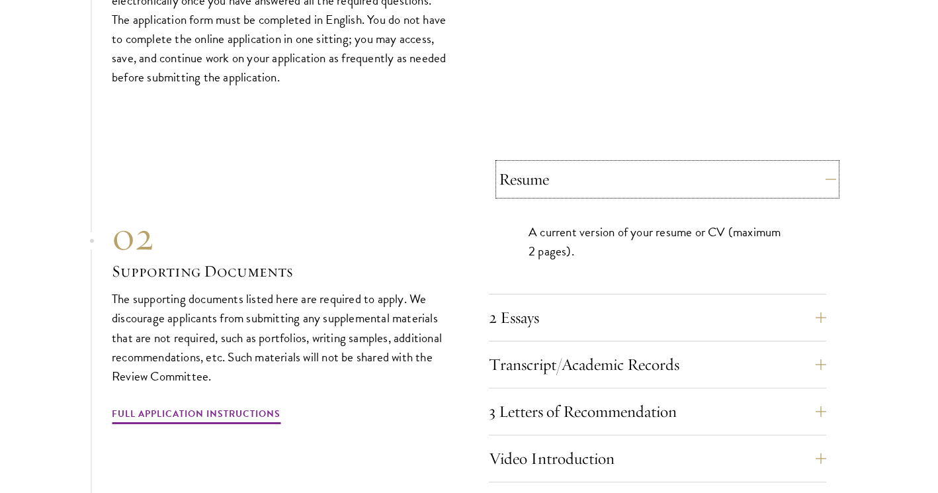
click at [571, 174] on button "Resume" at bounding box center [667, 179] width 337 height 32
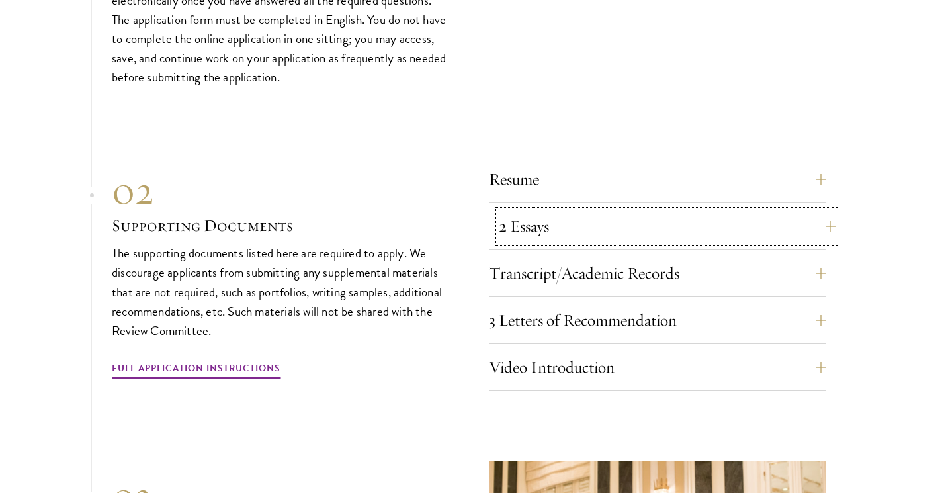
click at [561, 227] on button "2 Essays" at bounding box center [667, 226] width 337 height 32
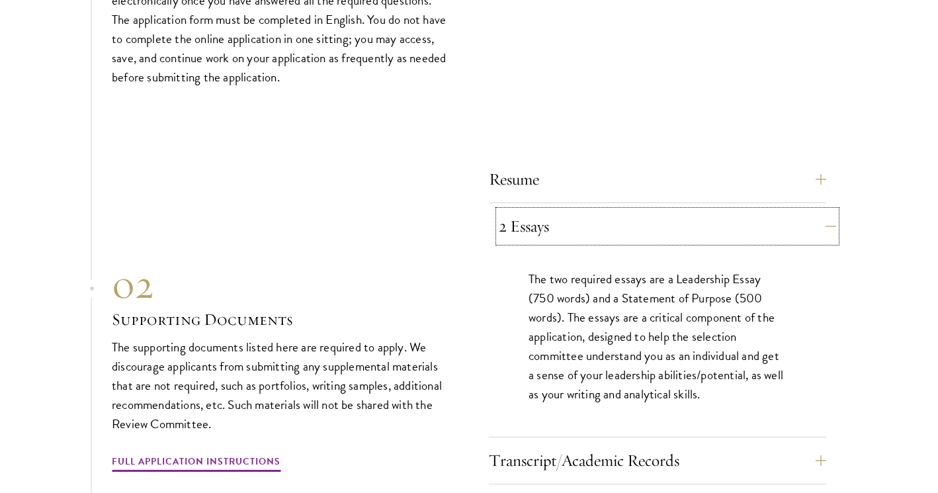
click at [561, 227] on button "2 Essays" at bounding box center [667, 226] width 337 height 32
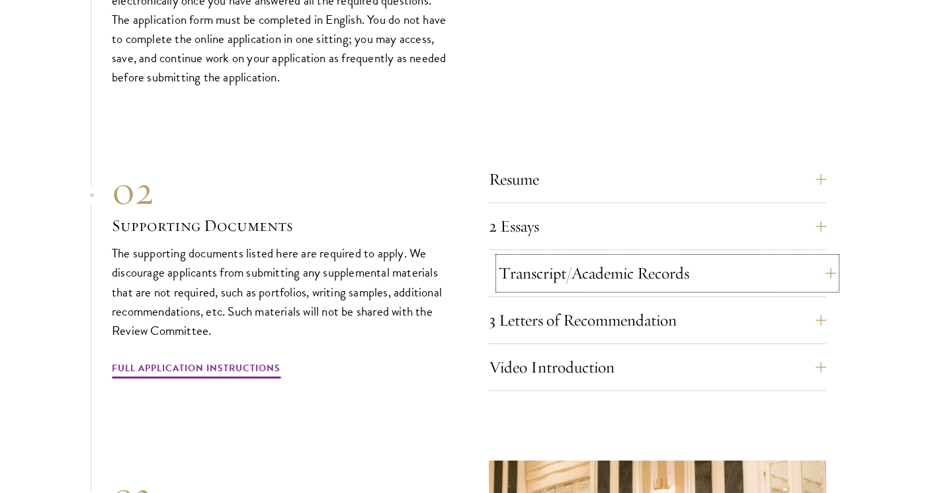
click at [567, 257] on button "Transcript/Academic Records" at bounding box center [667, 273] width 337 height 32
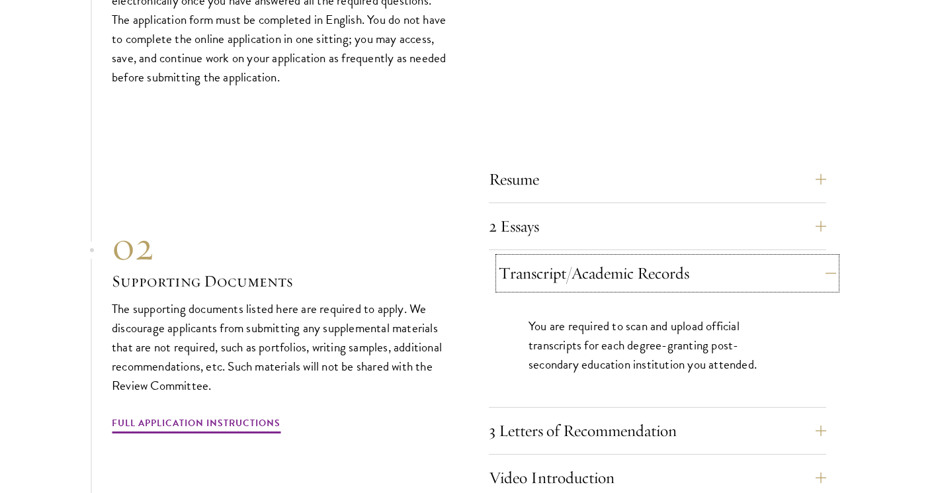
click at [567, 257] on button "Transcript/Academic Records" at bounding box center [667, 273] width 337 height 32
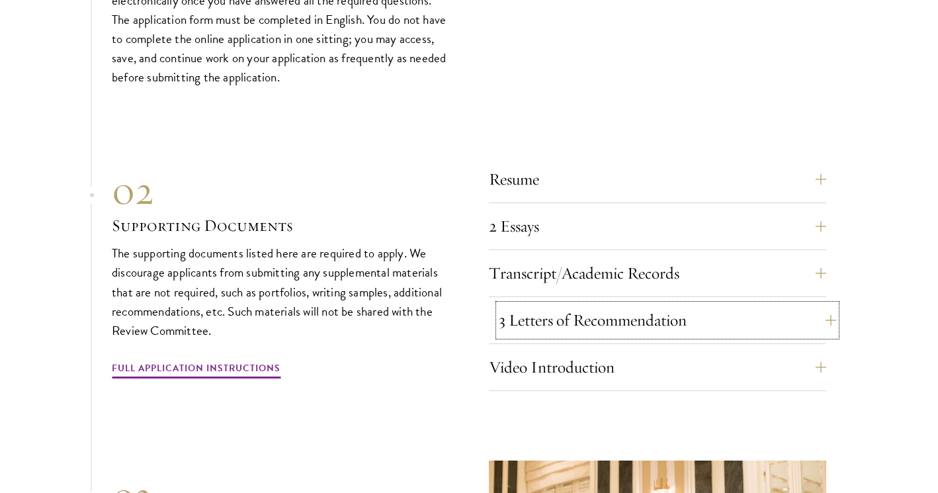
click at [567, 309] on button "3 Letters of Recommendation" at bounding box center [667, 320] width 337 height 32
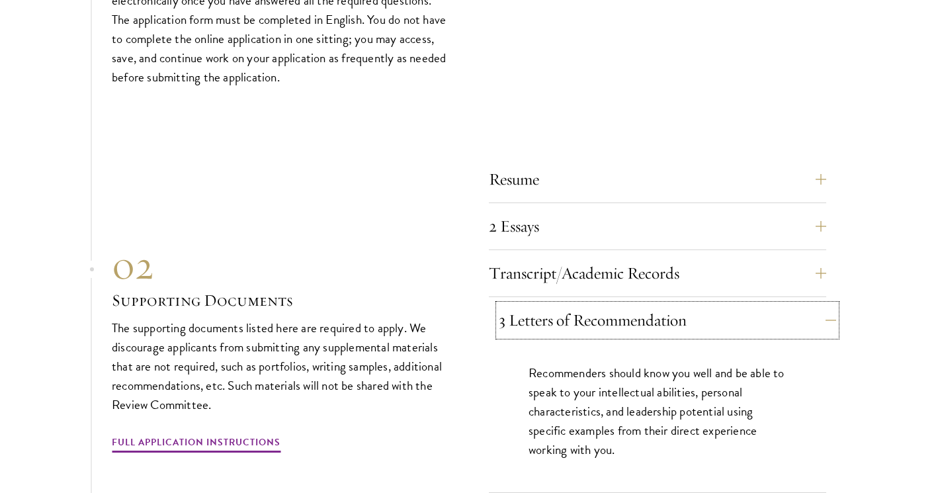
click at [567, 309] on button "3 Letters of Recommendation" at bounding box center [667, 320] width 337 height 32
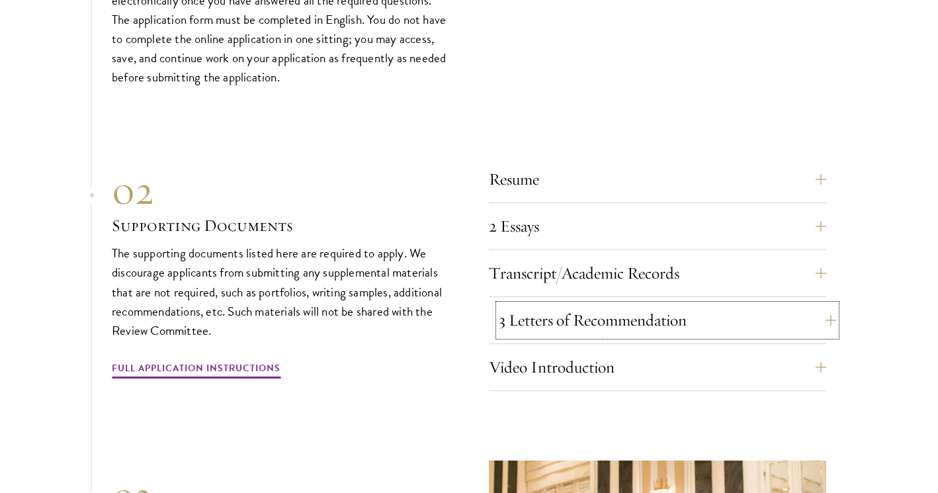
click at [567, 309] on button "3 Letters of Recommendation" at bounding box center [667, 320] width 337 height 32
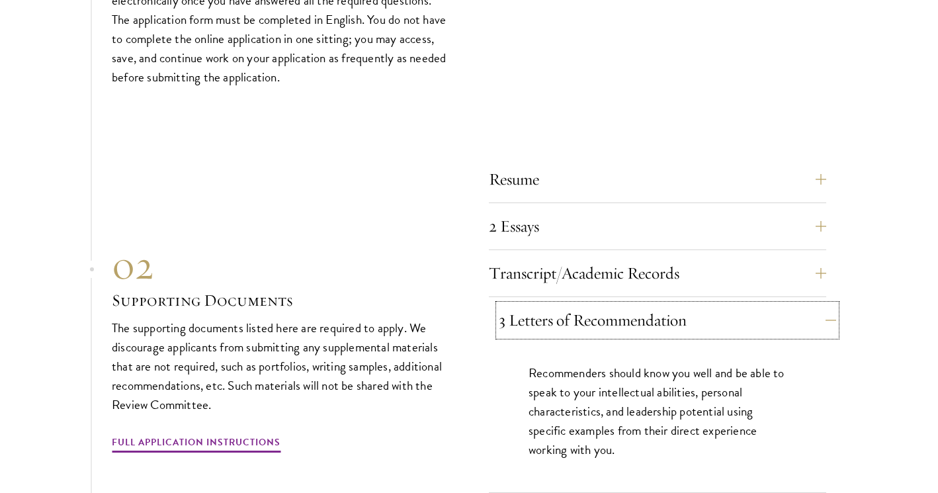
click at [567, 309] on button "3 Letters of Recommendation" at bounding box center [667, 320] width 337 height 32
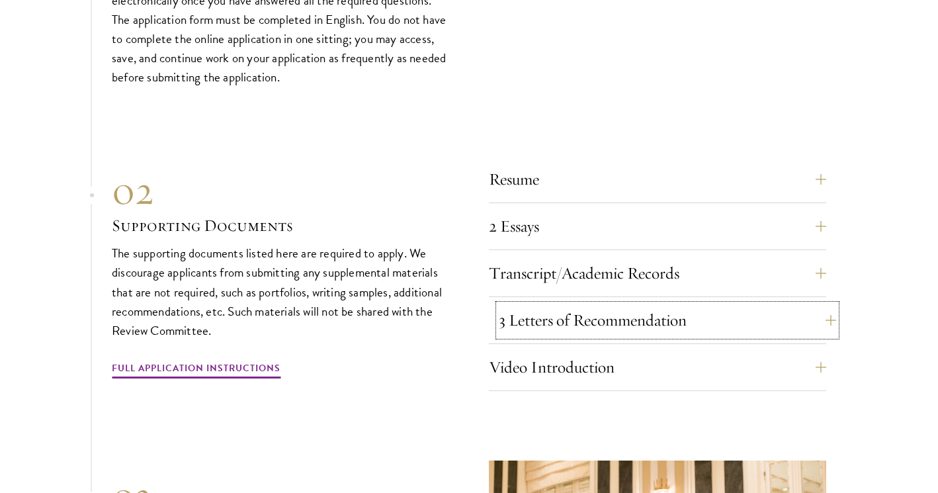
click at [567, 309] on button "3 Letters of Recommendation" at bounding box center [667, 320] width 337 height 32
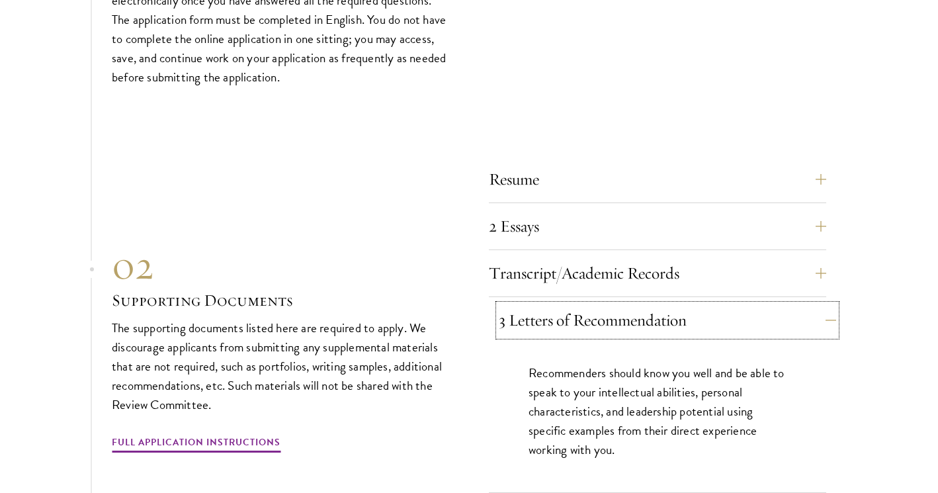
click at [567, 309] on button "3 Letters of Recommendation" at bounding box center [667, 320] width 337 height 32
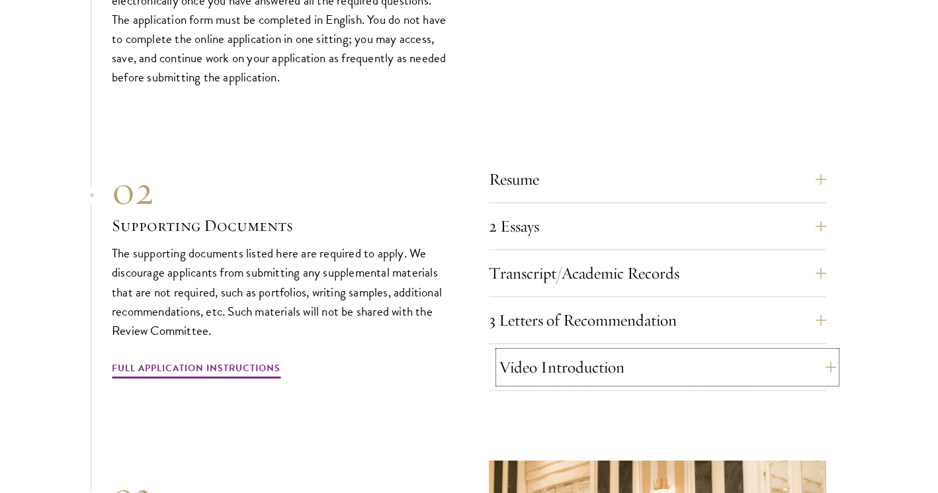
click at [563, 372] on button "Video Introduction" at bounding box center [667, 367] width 337 height 32
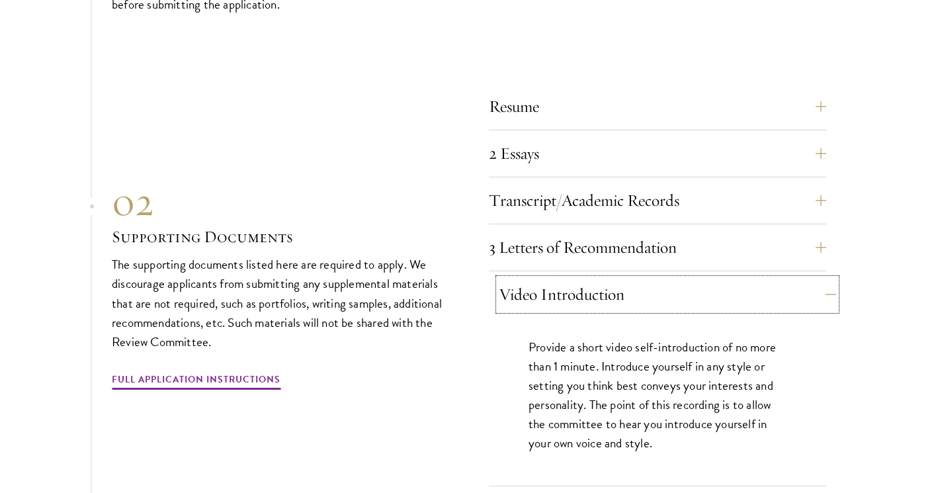
scroll to position [4375, 0]
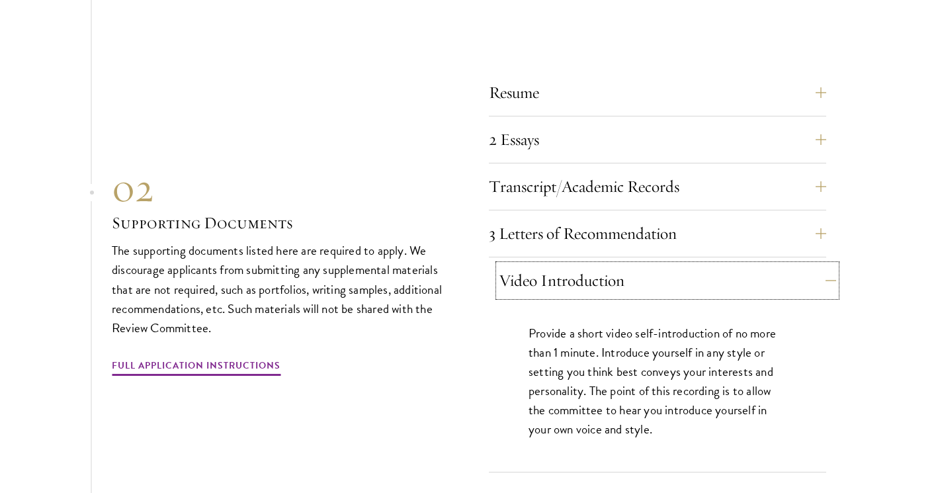
click at [599, 278] on button "Video Introduction" at bounding box center [667, 281] width 337 height 32
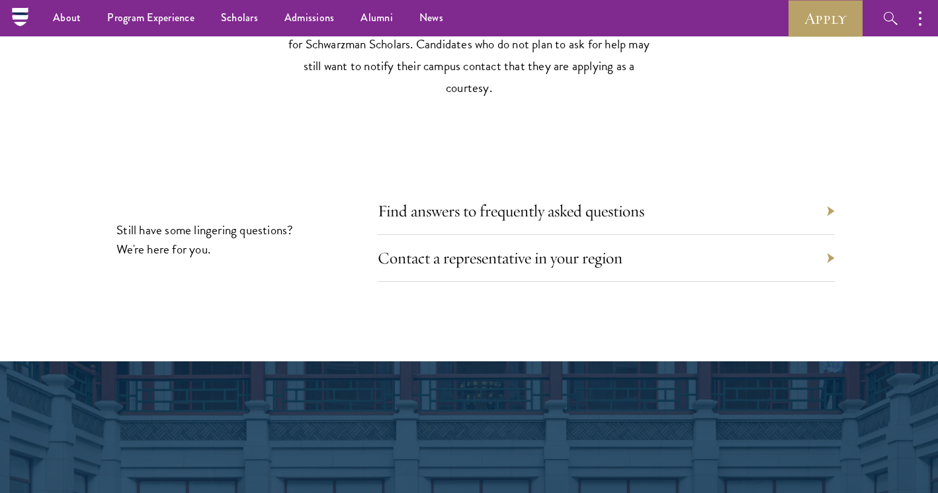
scroll to position [6126, 0]
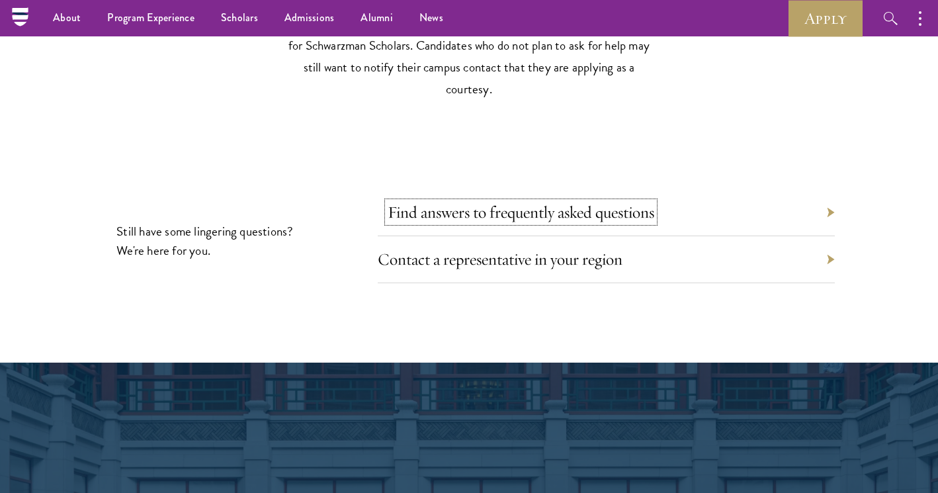
click at [577, 202] on link "Find answers to frequently asked questions" at bounding box center [520, 212] width 266 height 20
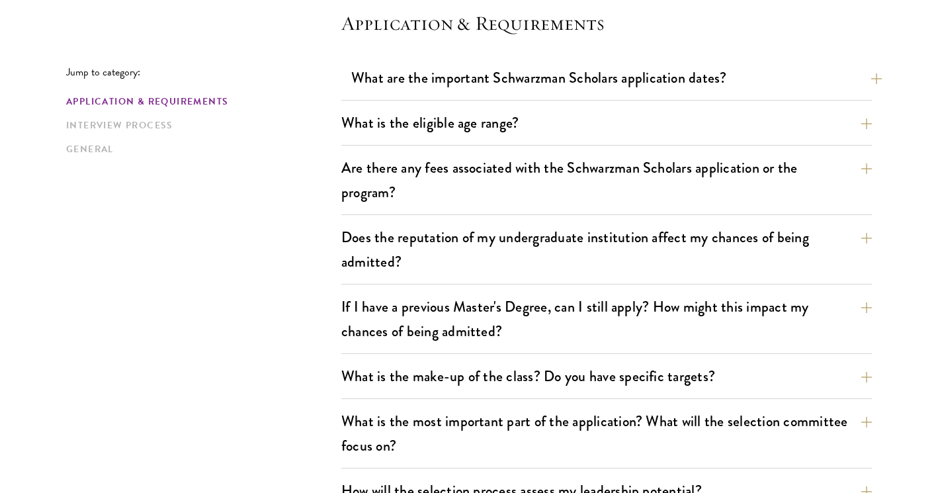
scroll to position [383, 0]
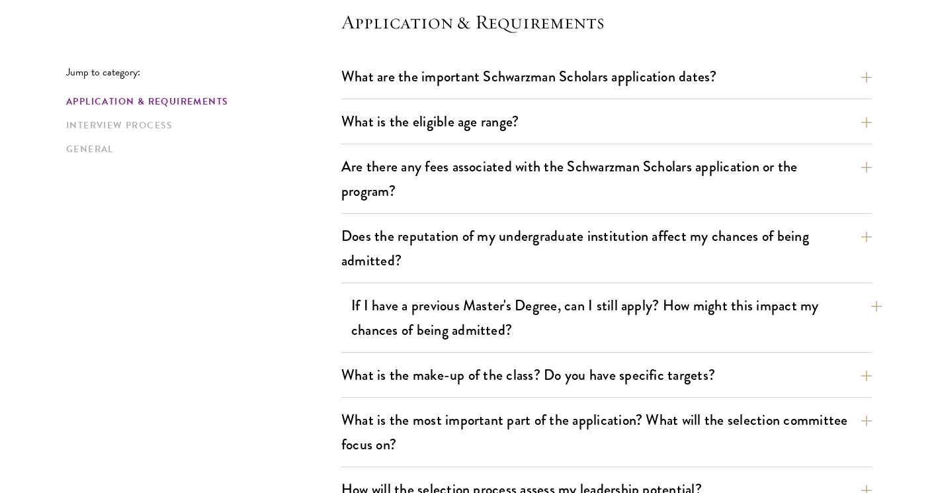
scroll to position [393, 0]
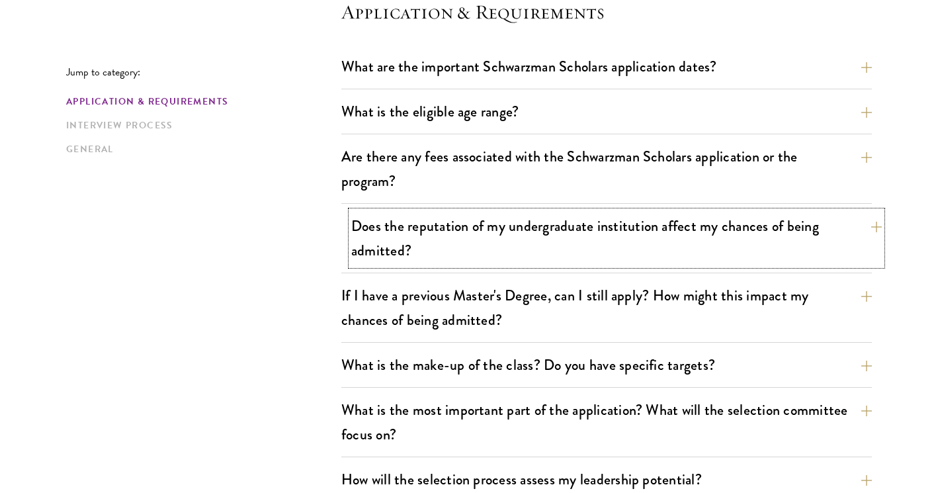
click at [612, 234] on button "Does the reputation of my undergraduate institution affect my chances of being …" at bounding box center [616, 238] width 530 height 54
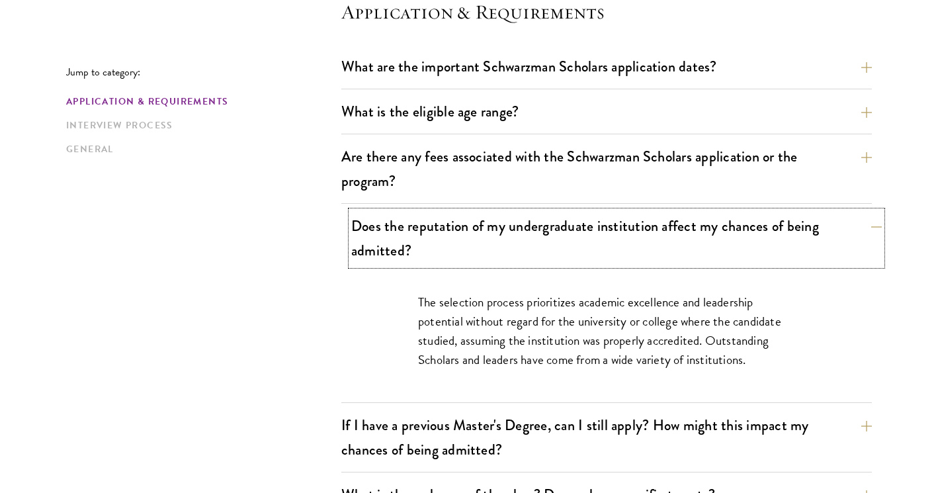
click at [612, 234] on button "Does the reputation of my undergraduate institution affect my chances of being …" at bounding box center [616, 238] width 530 height 54
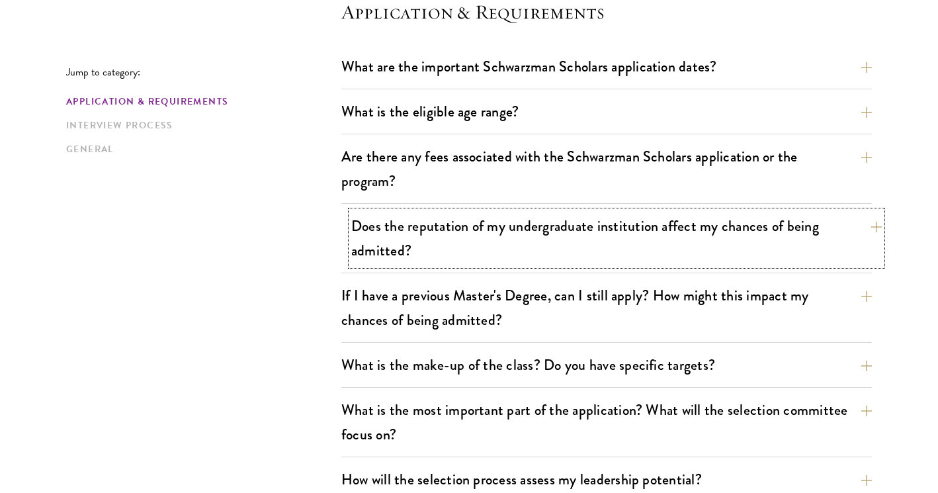
click at [612, 234] on button "Does the reputation of my undergraduate institution affect my chances of being …" at bounding box center [616, 238] width 530 height 54
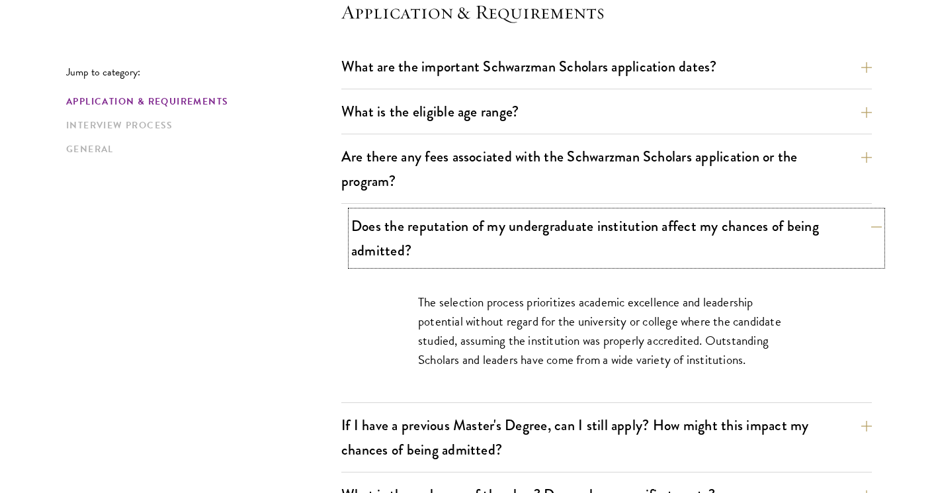
click at [612, 234] on button "Does the reputation of my undergraduate institution affect my chances of being …" at bounding box center [616, 238] width 530 height 54
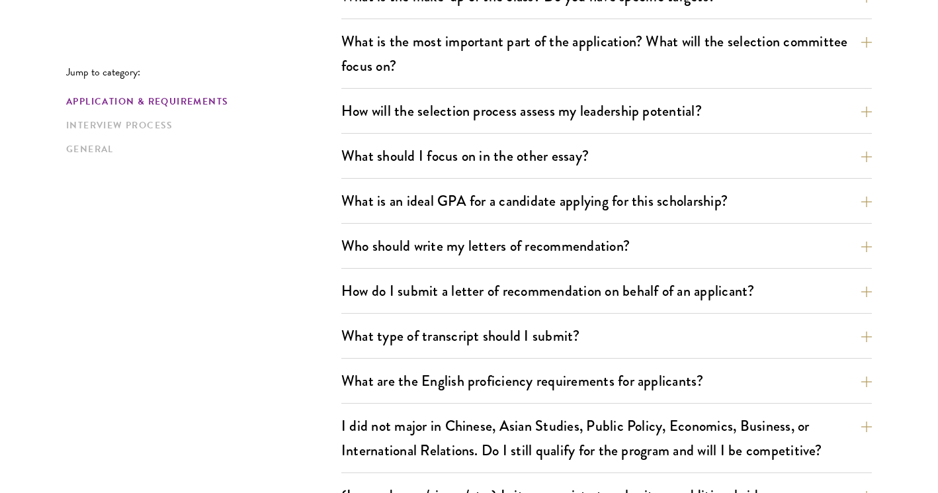
scroll to position [763, 0]
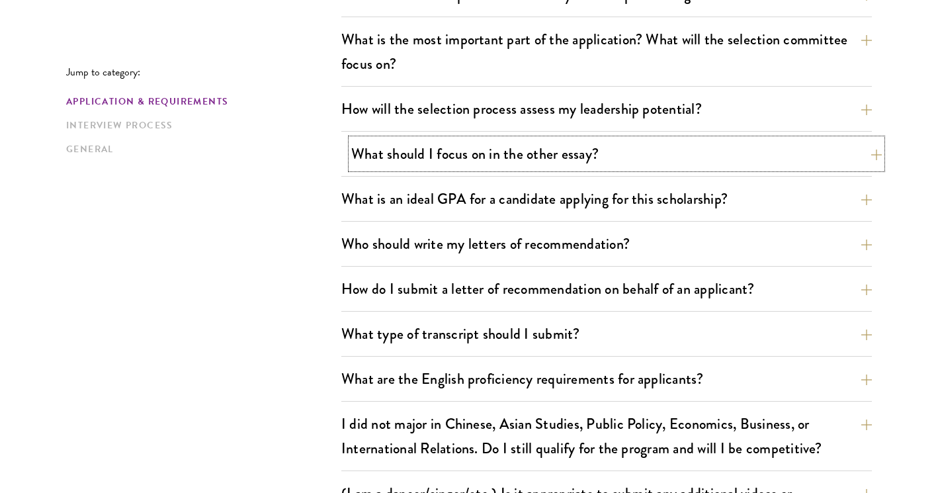
click at [554, 142] on button "What should I focus on in the other essay?" at bounding box center [616, 154] width 530 height 30
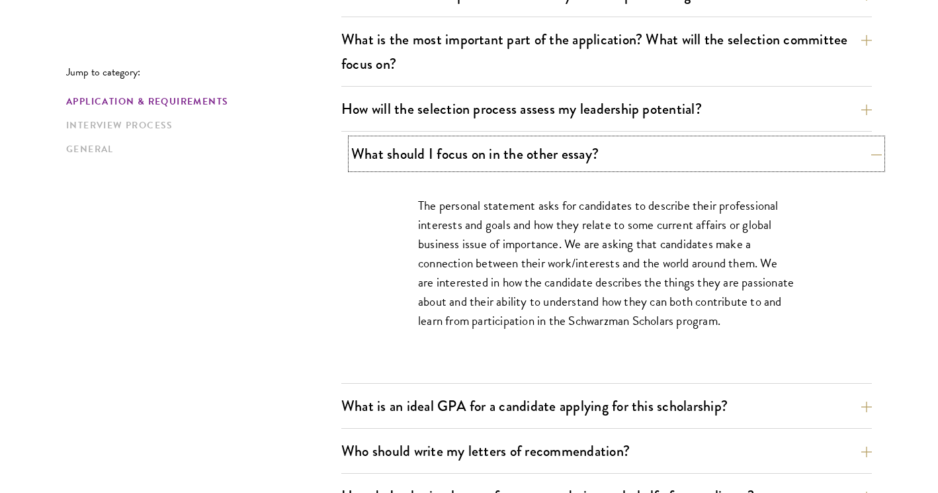
click at [554, 142] on button "What should I focus on in the other essay?" at bounding box center [616, 154] width 530 height 30
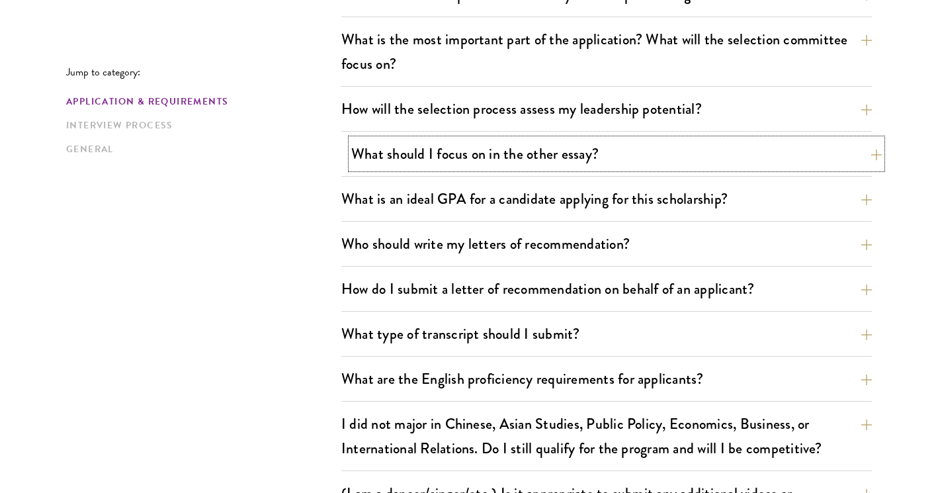
click at [554, 142] on button "What should I focus on in the other essay?" at bounding box center [616, 154] width 530 height 30
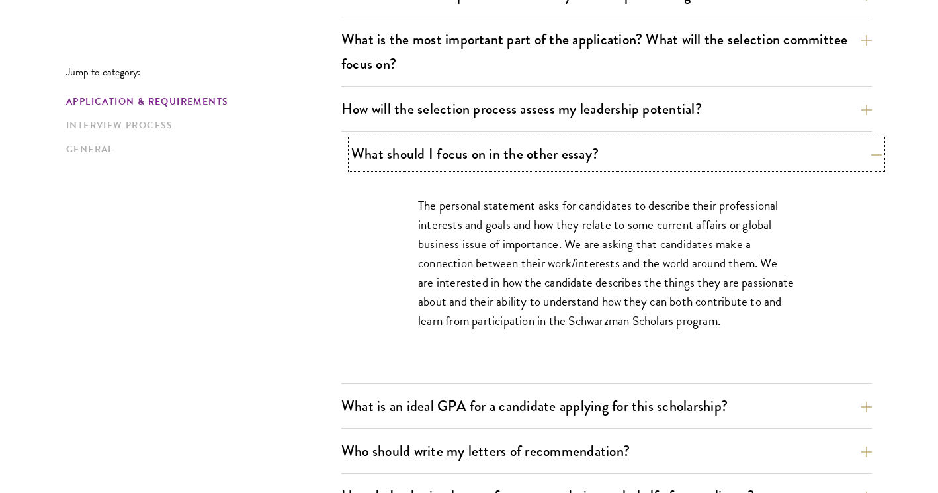
click at [554, 142] on button "What should I focus on in the other essay?" at bounding box center [616, 154] width 530 height 30
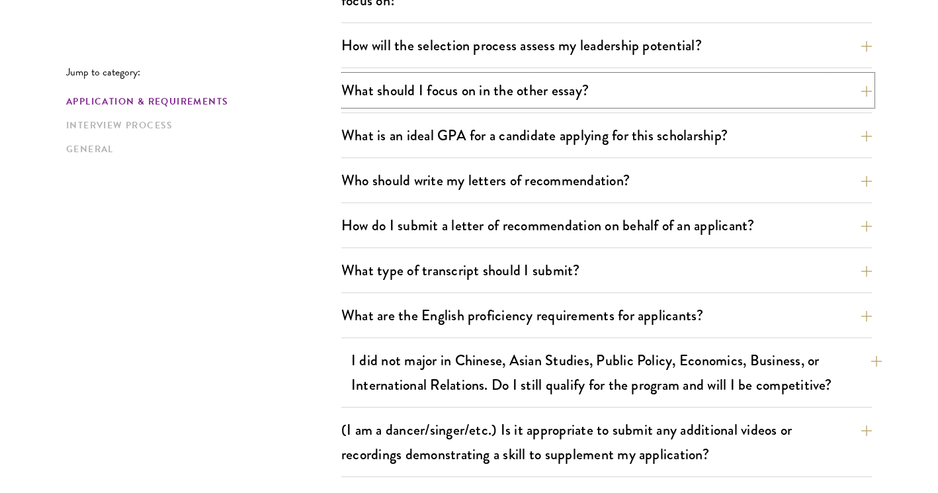
scroll to position [836, 0]
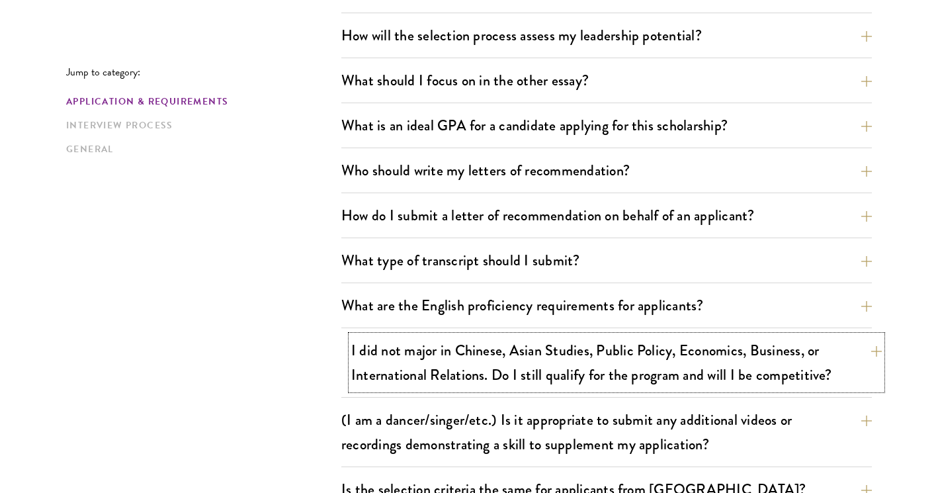
click at [657, 360] on button "I did not major in Chinese, Asian Studies, Public Policy, Economics, Business, …" at bounding box center [616, 362] width 530 height 54
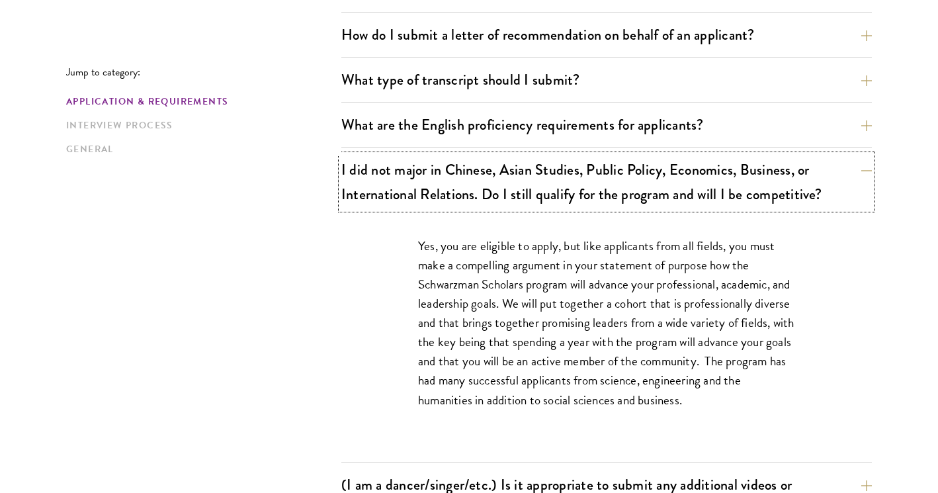
scroll to position [1022, 0]
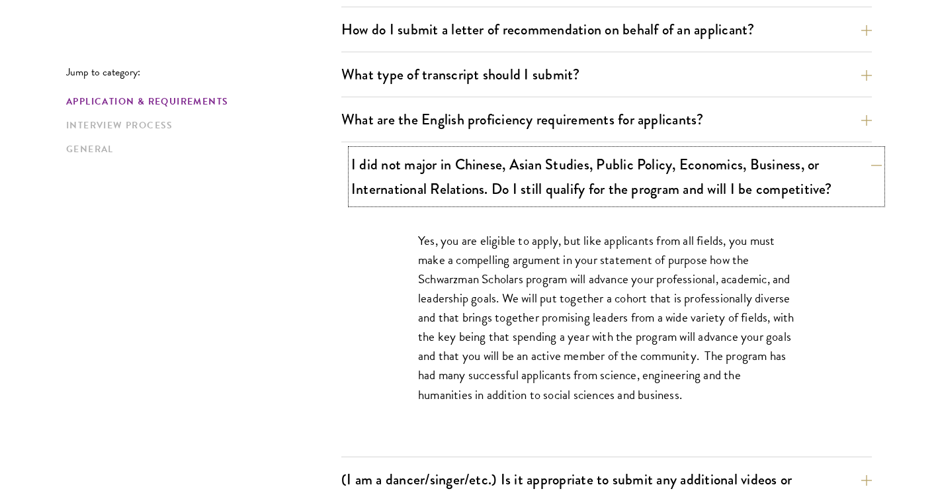
click at [647, 184] on button "I did not major in Chinese, Asian Studies, Public Policy, Economics, Business, …" at bounding box center [616, 176] width 530 height 54
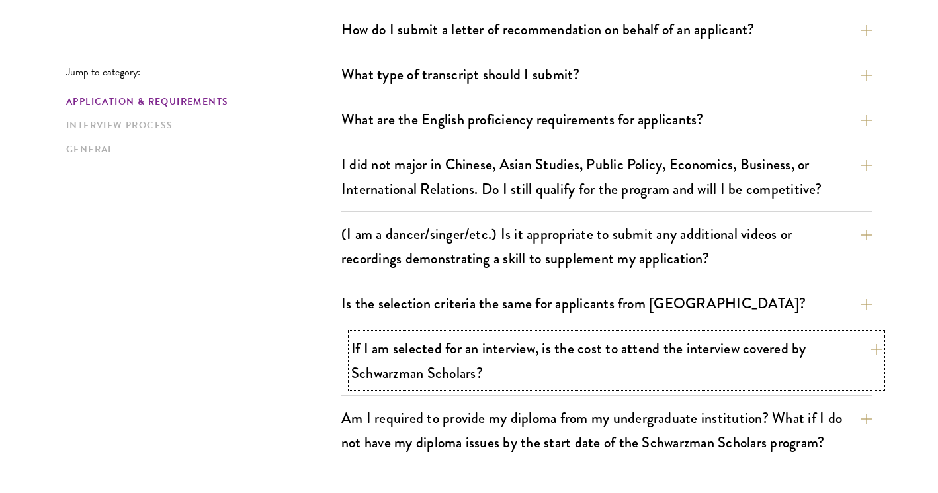
click at [593, 376] on button "If I am selected for an interview, is the cost to attend the interview covered …" at bounding box center [616, 360] width 530 height 54
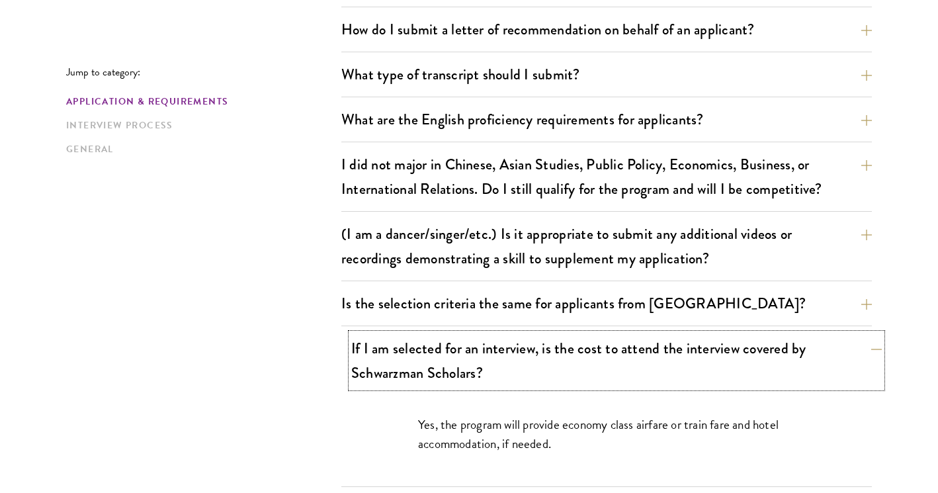
click at [593, 376] on button "If I am selected for an interview, is the cost to attend the interview covered …" at bounding box center [616, 360] width 530 height 54
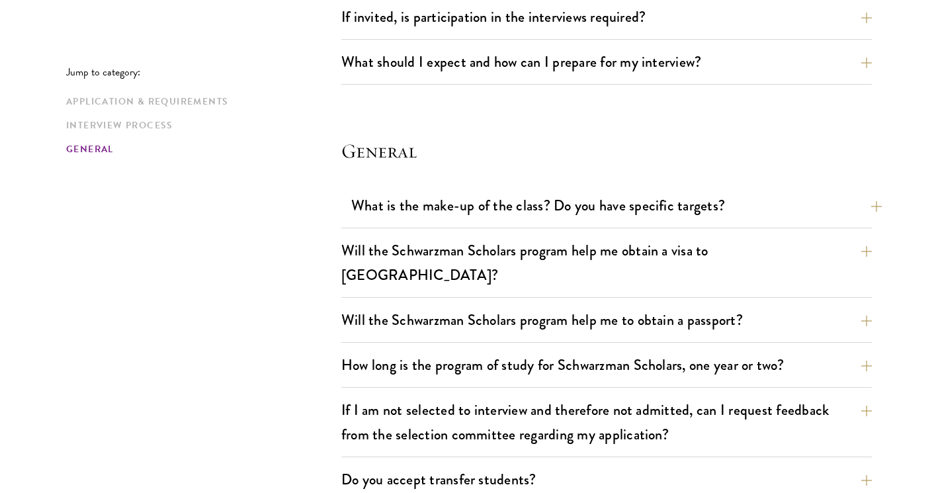
scroll to position [1840, 0]
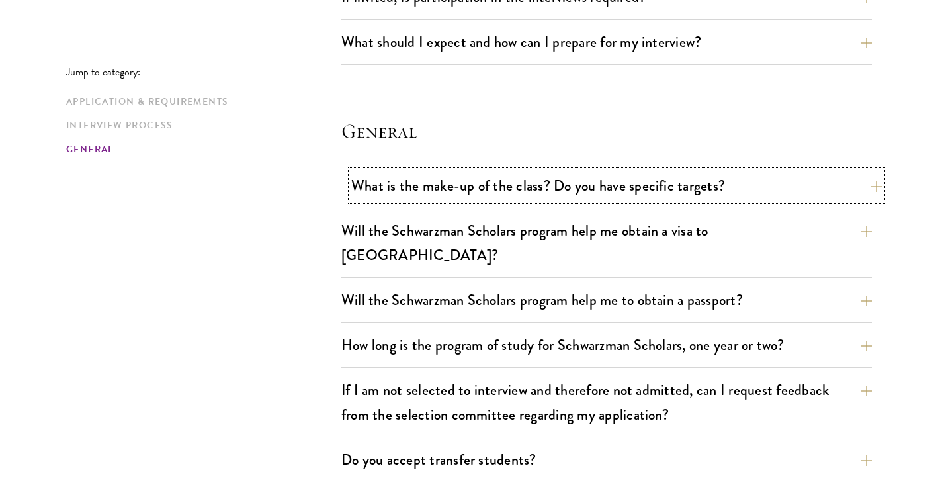
click at [568, 186] on button "What is the make-up of the class? Do you have specific targets?" at bounding box center [616, 186] width 530 height 30
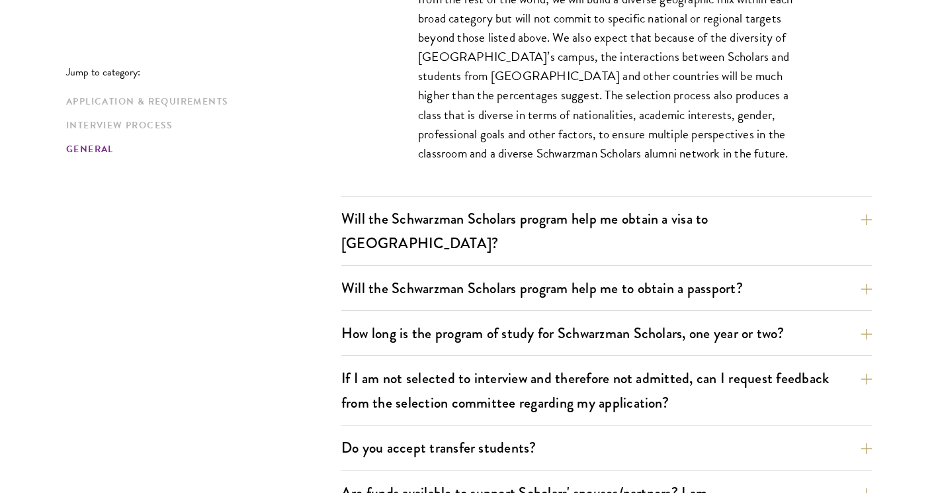
scroll to position [2139, 0]
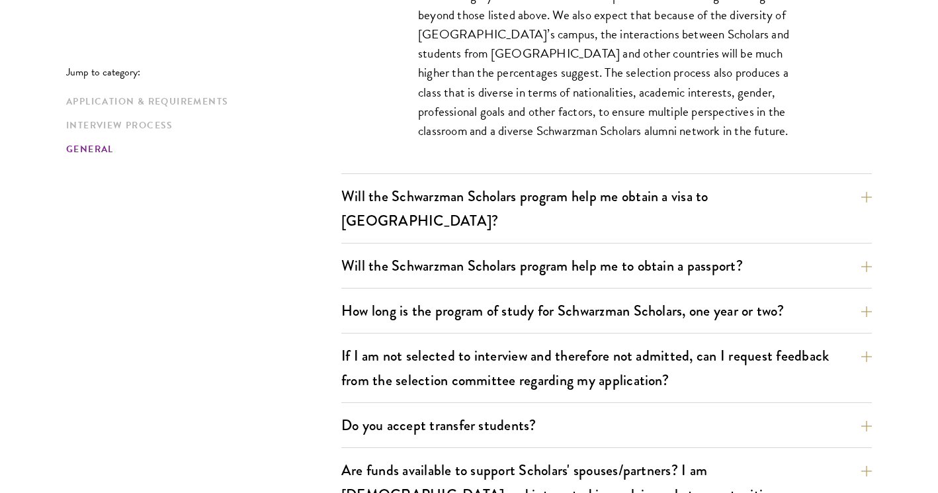
click at [542, 213] on div "Will the Schwarzman Scholars program help me obtain a visa to China? The Tsingh…" at bounding box center [606, 212] width 530 height 62
click at [542, 200] on button "Will the Schwarzman Scholars program help me obtain a visa to China?" at bounding box center [616, 208] width 530 height 54
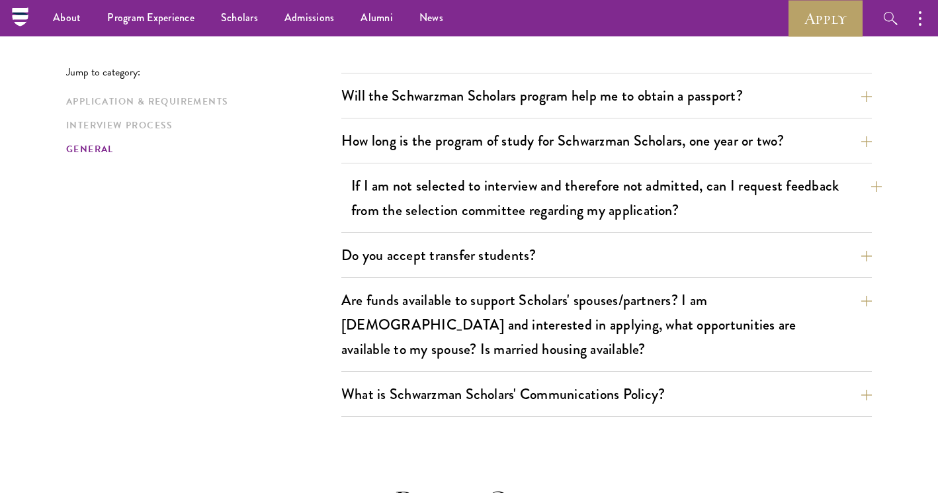
scroll to position [2185, 0]
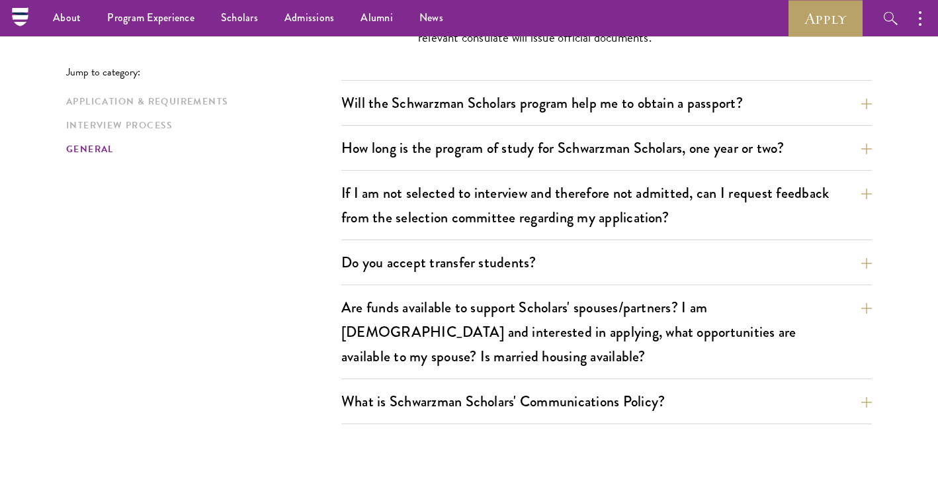
click at [579, 139] on div "How long is the program of study for Schwarzman Scholars, one year or two? The …" at bounding box center [606, 152] width 530 height 38
click at [574, 133] on button "How long is the program of study for Schwarzman Scholars, one year or two?" at bounding box center [616, 148] width 530 height 30
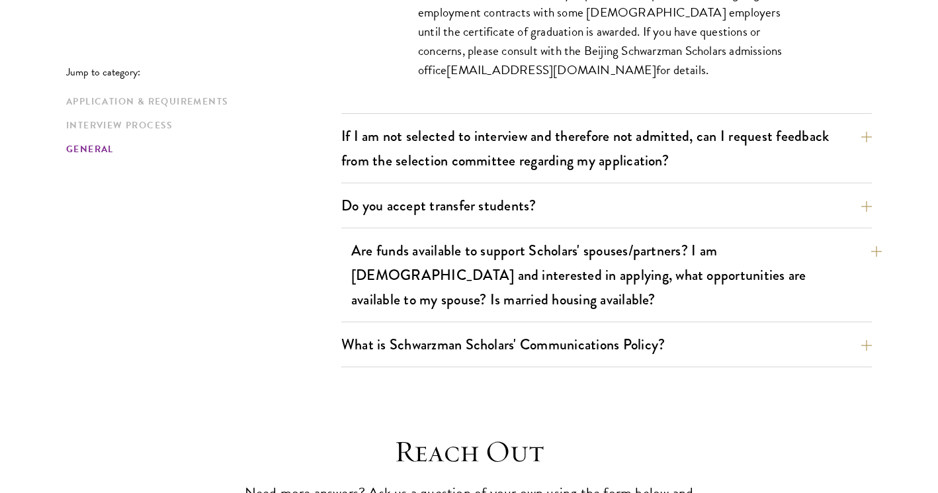
scroll to position [2304, 0]
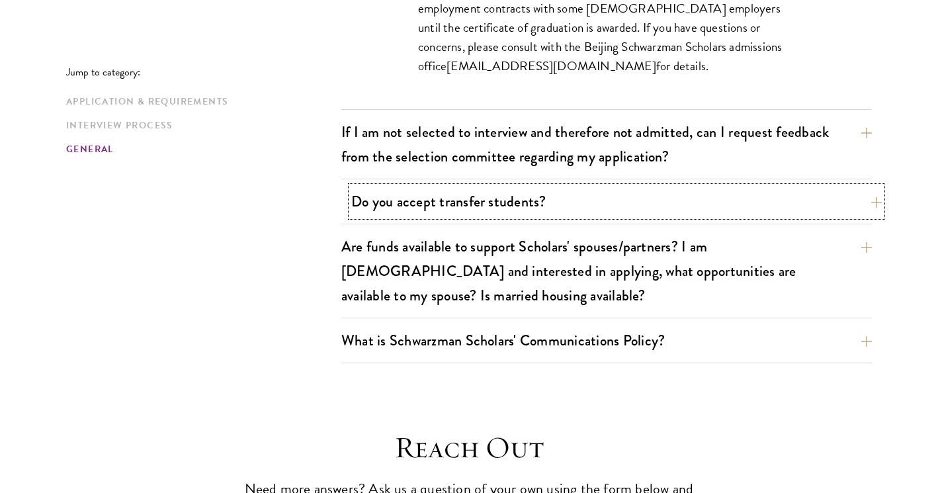
click at [527, 186] on button "Do you accept transfer students?" at bounding box center [616, 201] width 530 height 30
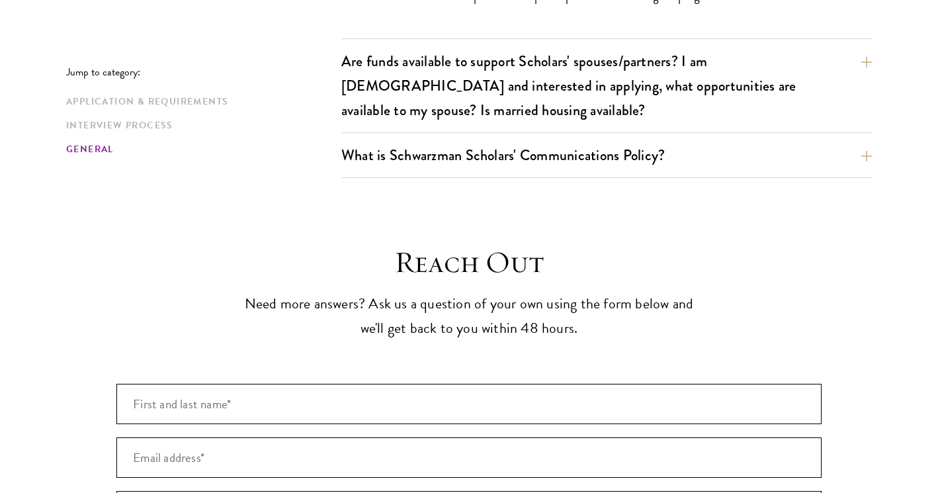
scroll to position [2403, 0]
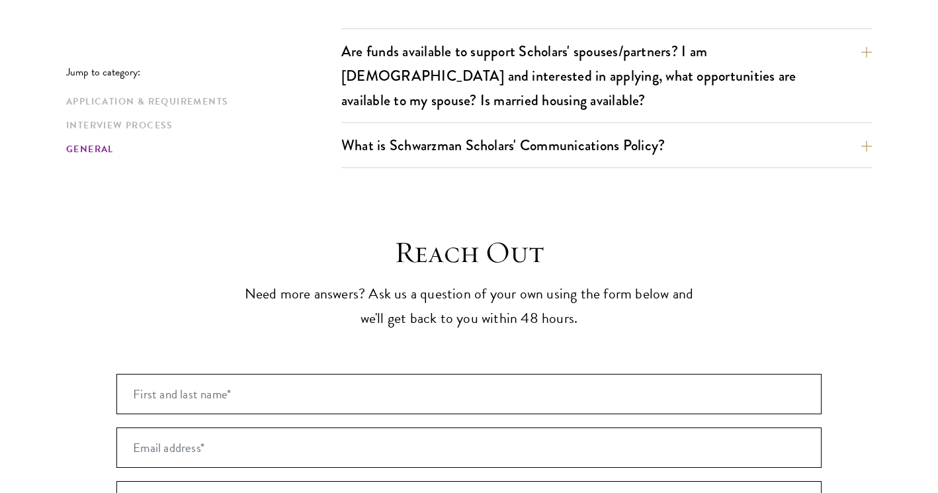
click at [529, 136] on div "What is Schwarzman Scholars' Communications Policy? Social Media and Public Com…" at bounding box center [606, 149] width 530 height 38
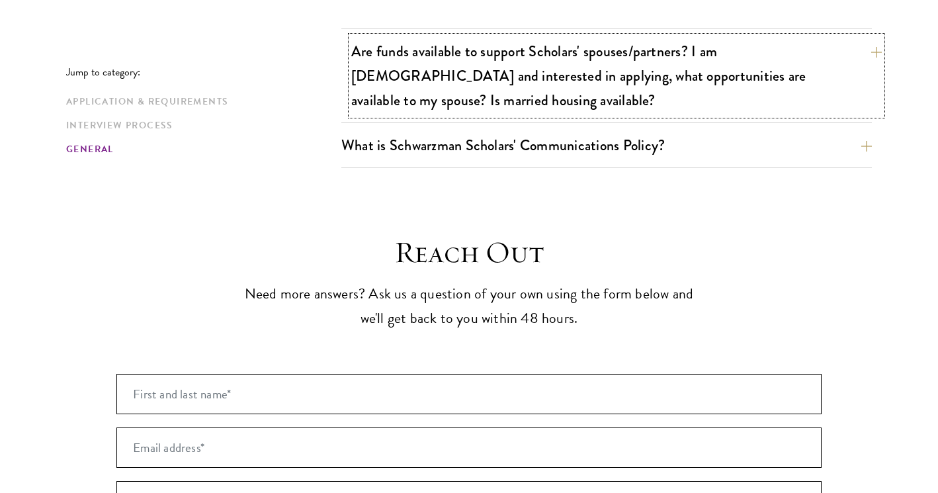
click at [518, 56] on button "Are funds available to support Scholars' spouses/partners? I am married and int…" at bounding box center [616, 75] width 530 height 79
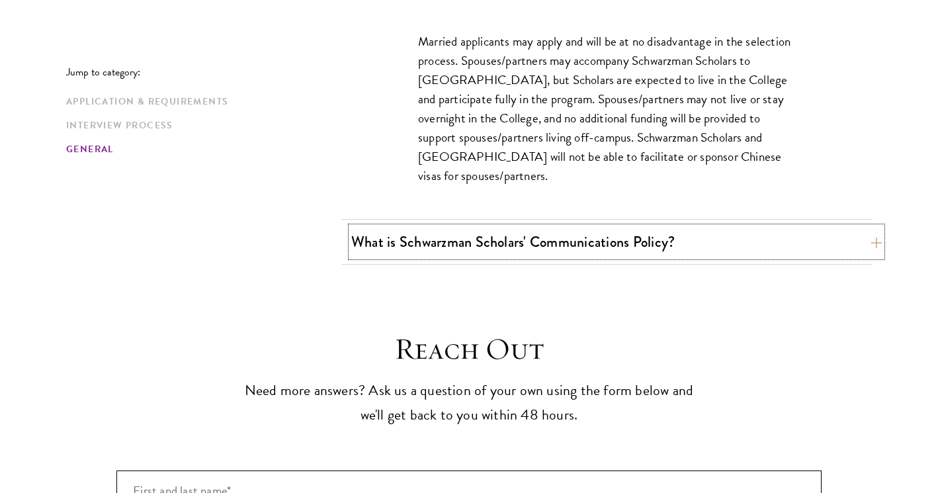
click at [551, 227] on button "What is Schwarzman Scholars' Communications Policy?" at bounding box center [616, 242] width 530 height 30
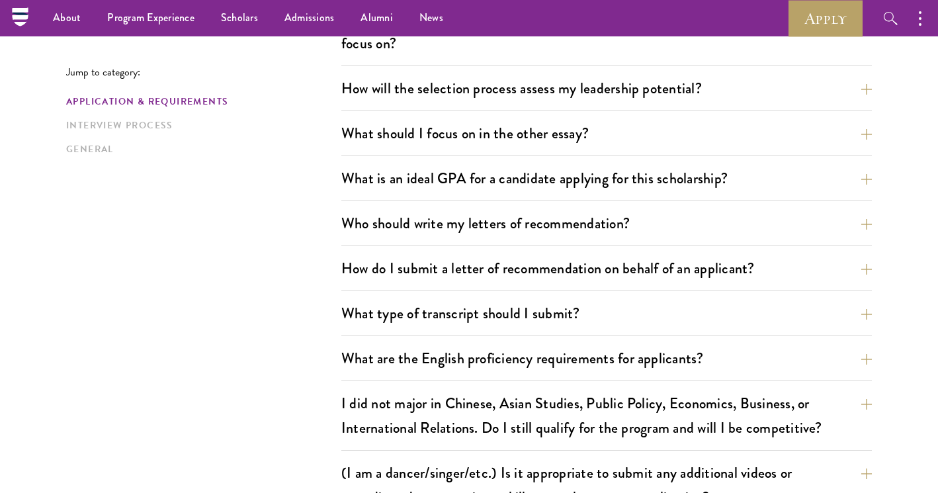
scroll to position [0, 0]
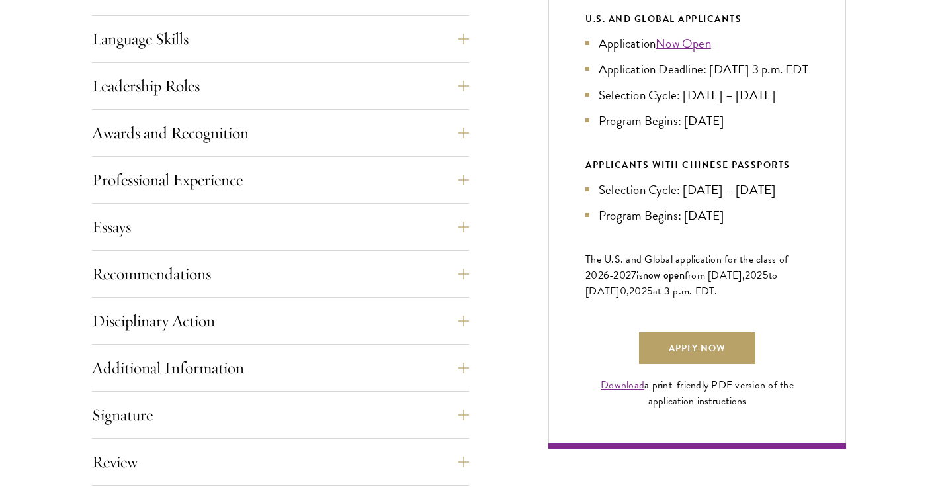
scroll to position [746, 0]
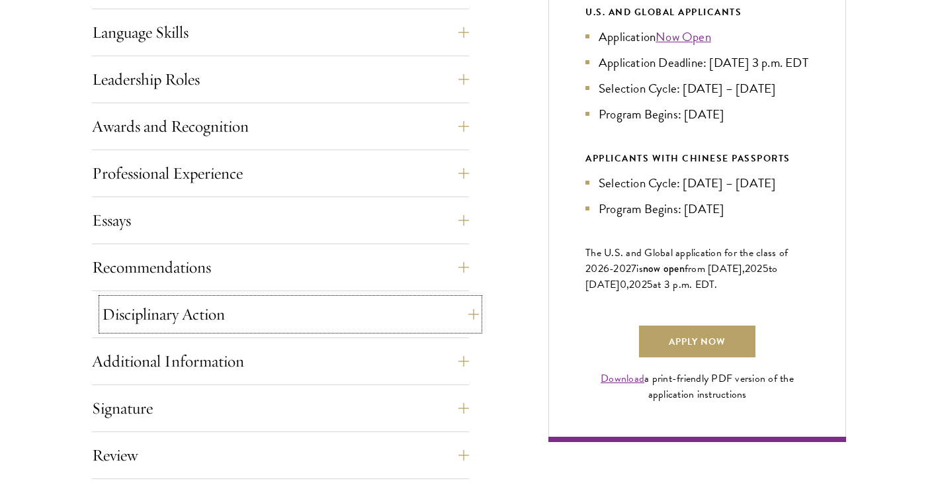
click at [451, 298] on button "Disciplinary Action" at bounding box center [290, 314] width 377 height 32
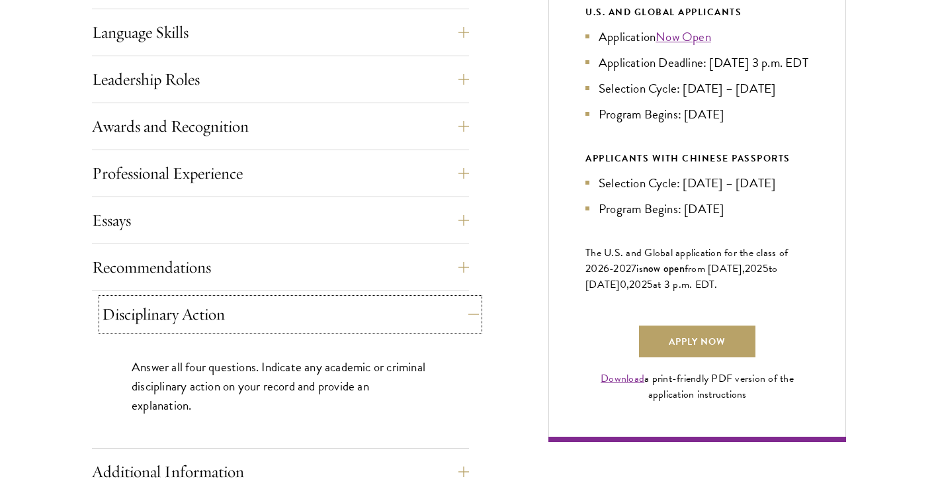
click at [462, 307] on button "Disciplinary Action" at bounding box center [290, 314] width 377 height 32
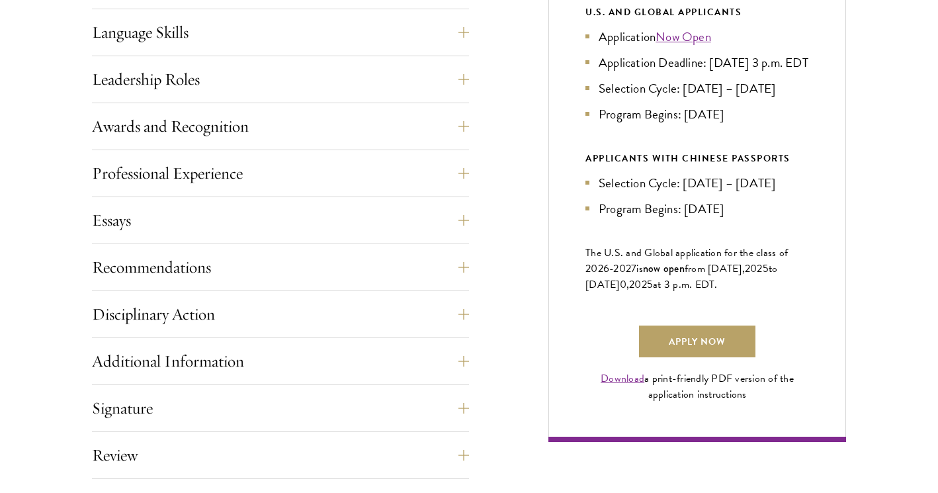
click at [447, 379] on div "Additional Information Interviews: : In-person interviews will take place on [D…" at bounding box center [280, 365] width 377 height 40
click at [442, 360] on button "Additional Information" at bounding box center [290, 361] width 377 height 32
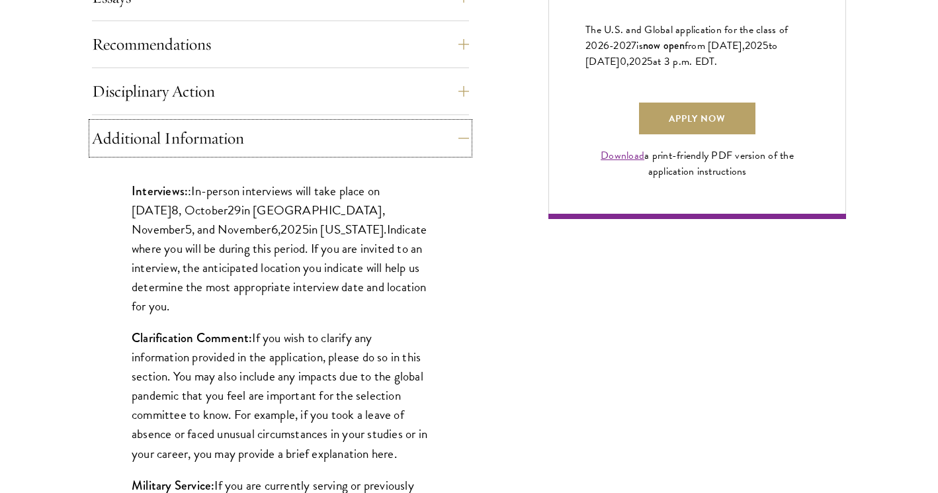
scroll to position [972, 0]
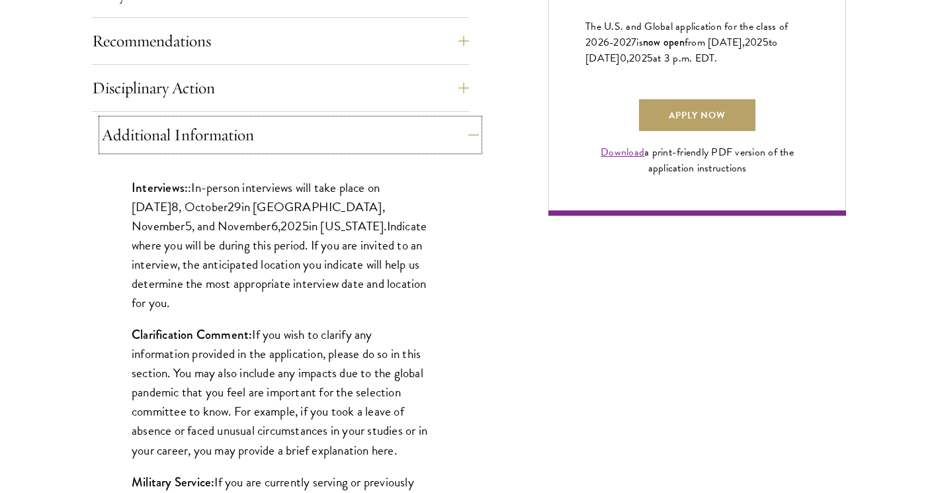
click at [427, 133] on button "Additional Information" at bounding box center [290, 135] width 377 height 32
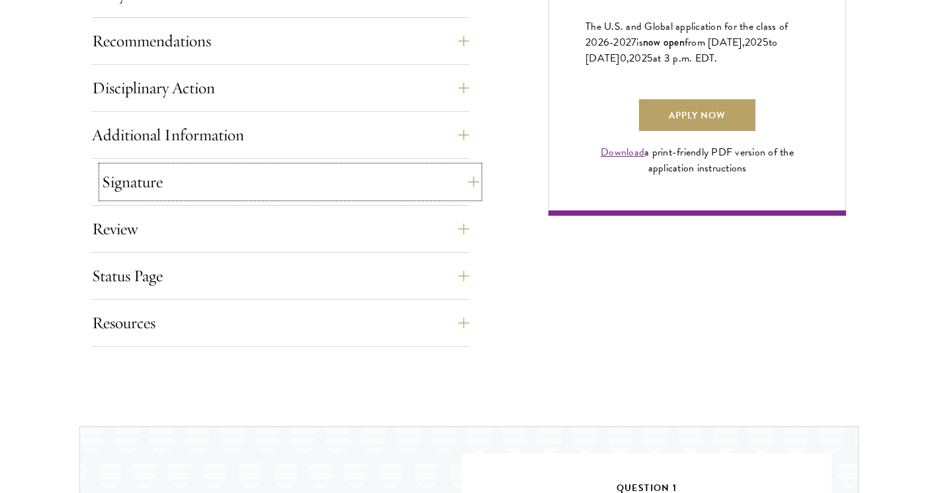
click at [393, 192] on button "Signature" at bounding box center [290, 182] width 377 height 32
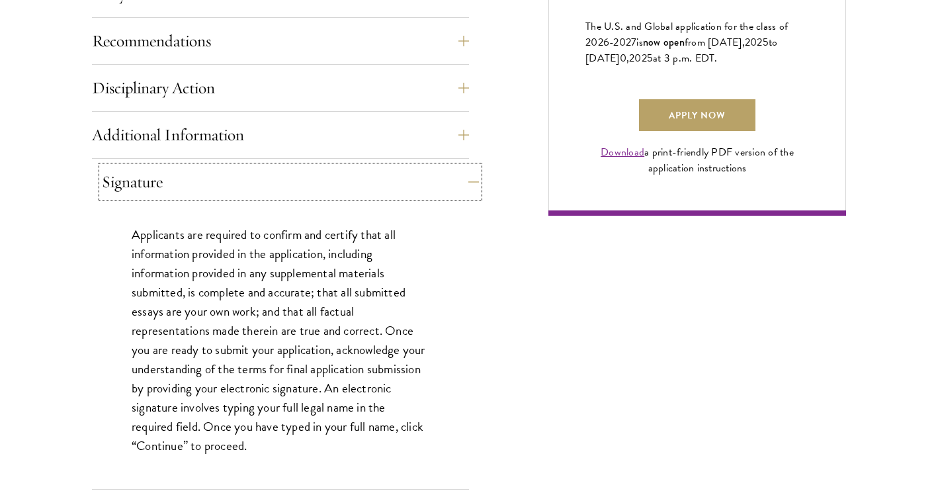
click at [393, 192] on button "Signature" at bounding box center [290, 182] width 377 height 32
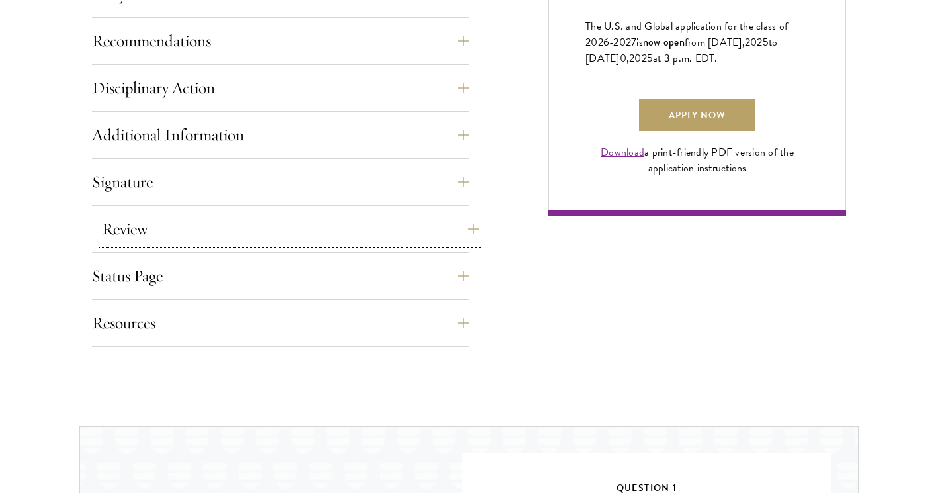
click at [386, 238] on button "Review" at bounding box center [290, 229] width 377 height 32
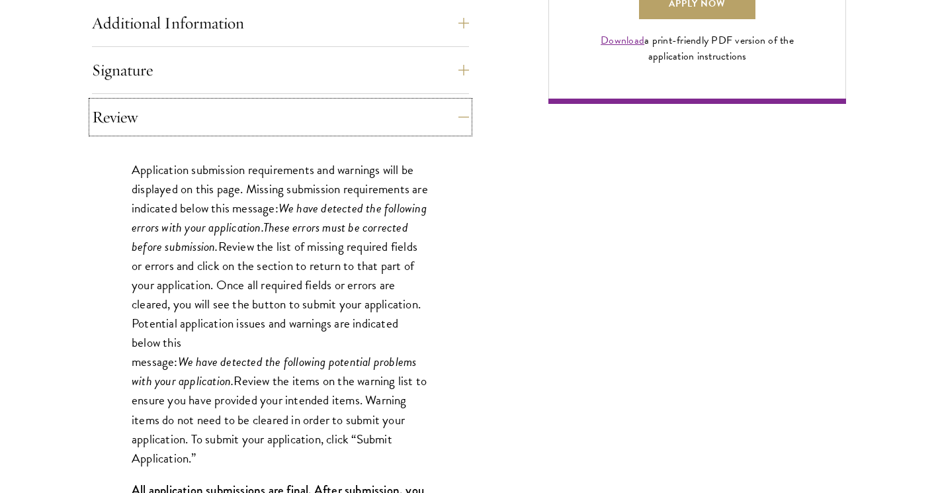
scroll to position [1085, 0]
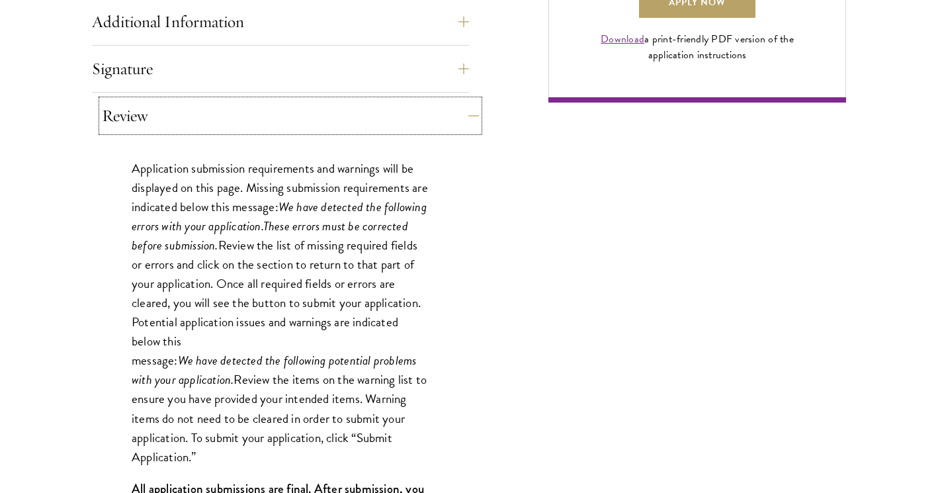
click at [395, 116] on button "Review" at bounding box center [290, 116] width 377 height 32
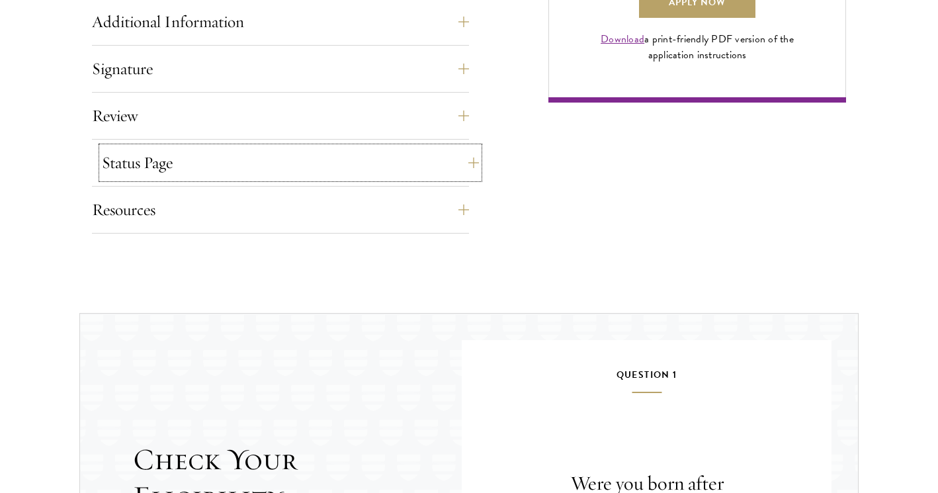
click at [370, 166] on button "Status Page" at bounding box center [290, 163] width 377 height 32
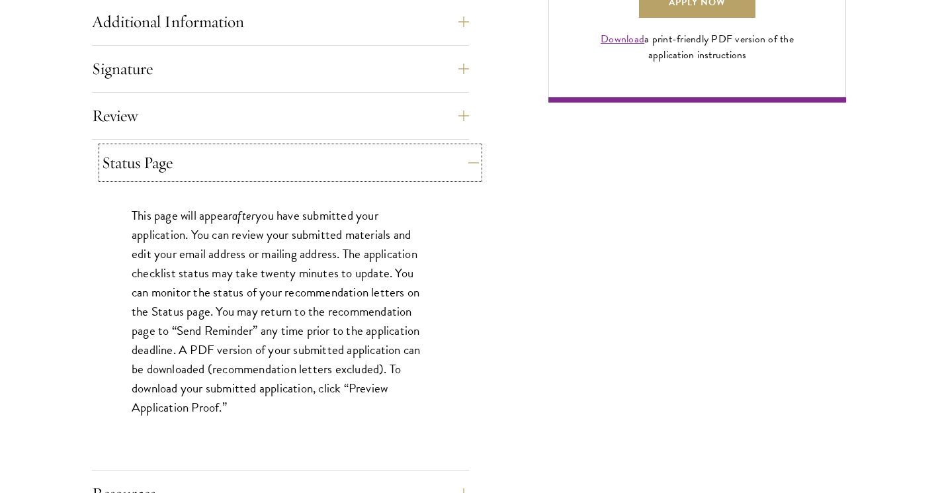
click at [370, 166] on button "Status Page" at bounding box center [290, 163] width 377 height 32
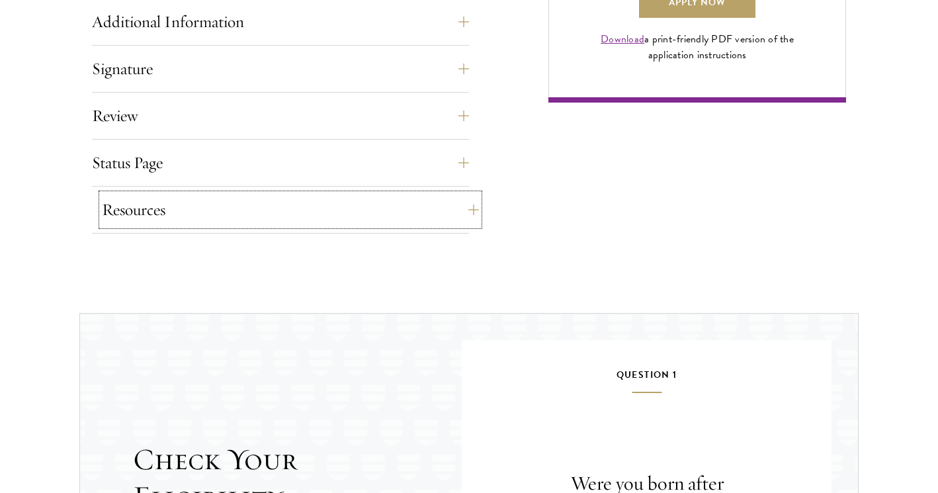
click at [362, 224] on button "Resources" at bounding box center [290, 210] width 377 height 32
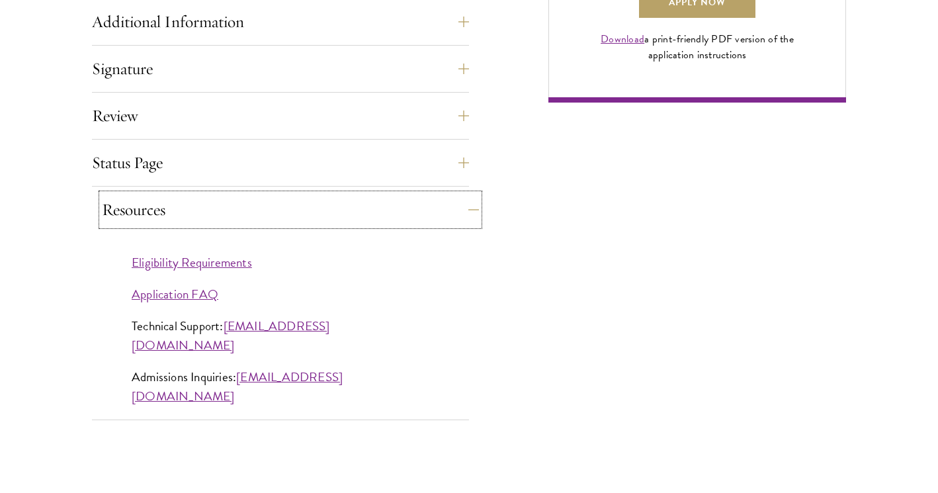
click at [336, 220] on button "Resources" at bounding box center [290, 210] width 377 height 32
